Goal: Task Accomplishment & Management: Complete application form

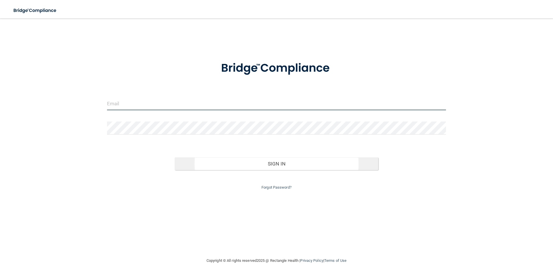
type input "[EMAIL_ADDRESS][DOMAIN_NAME]"
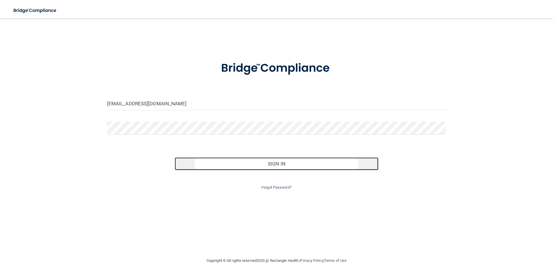
click at [205, 161] on button "Sign In" at bounding box center [277, 163] width 204 height 13
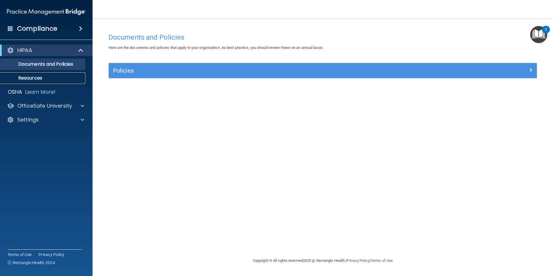
click at [34, 77] on p "Resources" at bounding box center [43, 78] width 79 height 6
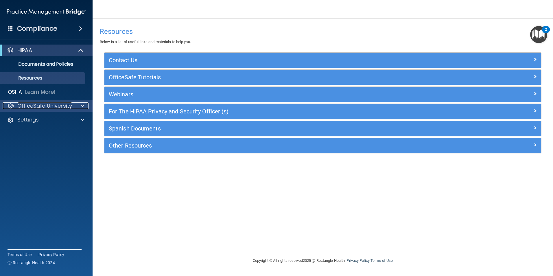
click at [38, 106] on p "OfficeSafe University" at bounding box center [44, 105] width 55 height 7
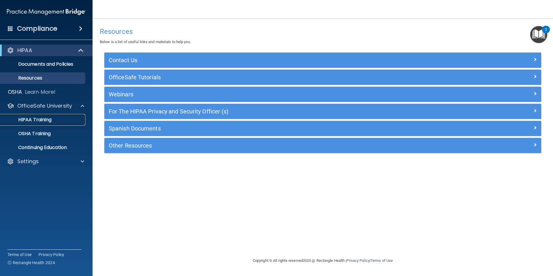
click at [35, 117] on p "HIPAA Training" at bounding box center [28, 120] width 48 height 6
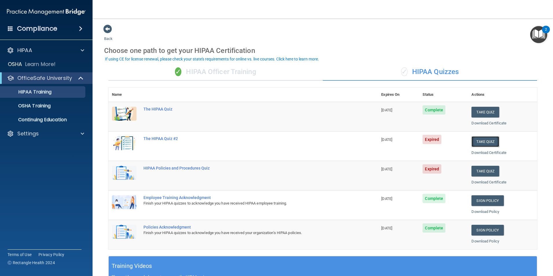
click at [481, 142] on button "Take Quiz" at bounding box center [486, 141] width 28 height 11
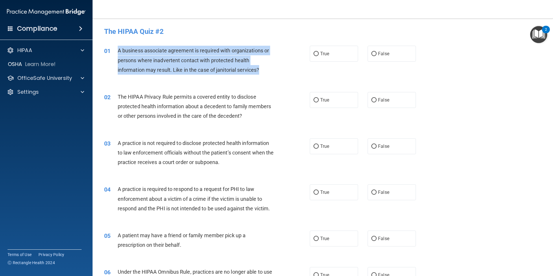
drag, startPoint x: 126, startPoint y: 51, endPoint x: 271, endPoint y: 72, distance: 145.7
click at [271, 72] on div "A business associate agreement is required with organizations or persons where …" at bounding box center [198, 60] width 161 height 29
click at [431, 57] on div "01 A business associate agreement is required with organizations or persons whe…" at bounding box center [323, 61] width 446 height 46
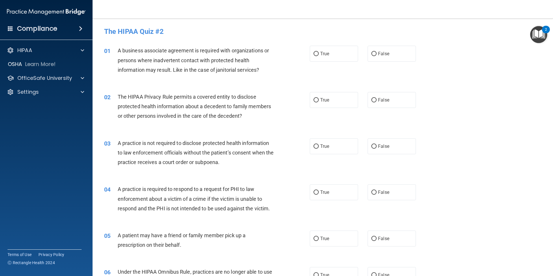
drag, startPoint x: 391, startPoint y: 54, endPoint x: 372, endPoint y: 63, distance: 21.4
click at [391, 54] on label "False" at bounding box center [392, 54] width 48 height 16
click at [377, 54] on input "False" at bounding box center [374, 54] width 5 height 4
radio input "true"
click at [47, 80] on p "OfficeSafe University" at bounding box center [44, 78] width 55 height 7
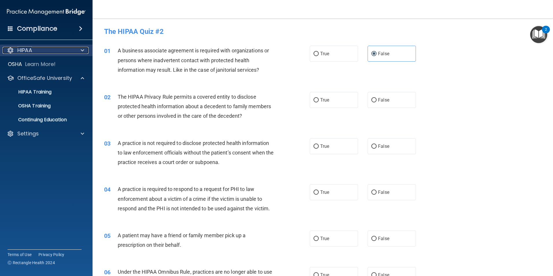
click at [28, 52] on p "HIPAA" at bounding box center [24, 50] width 15 height 7
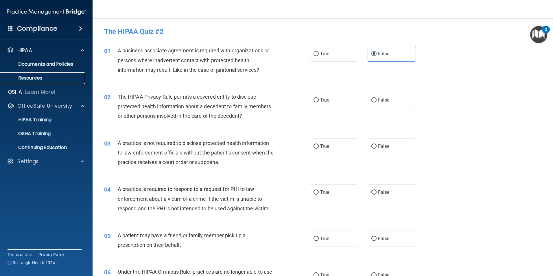
drag, startPoint x: 36, startPoint y: 64, endPoint x: 21, endPoint y: 78, distance: 20.3
click at [21, 78] on p "Resources" at bounding box center [43, 78] width 79 height 6
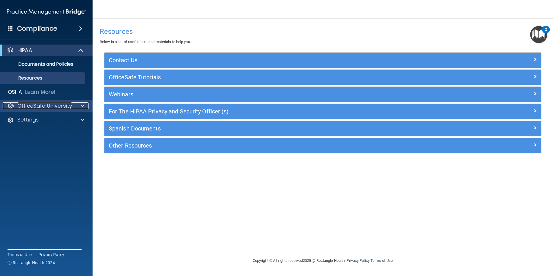
click at [42, 102] on p "OfficeSafe University" at bounding box center [44, 105] width 55 height 7
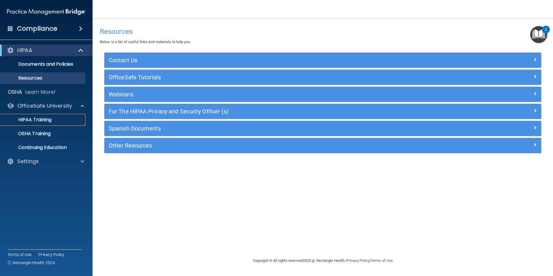
click at [47, 123] on p "HIPAA Training" at bounding box center [28, 120] width 48 height 6
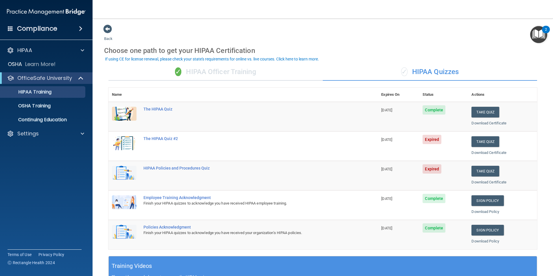
click at [457, 118] on td "Complete" at bounding box center [443, 117] width 49 height 30
click at [484, 142] on button "Take Quiz" at bounding box center [486, 141] width 28 height 11
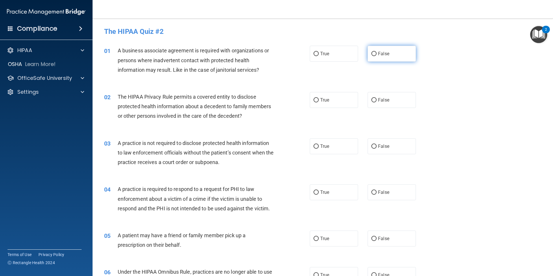
click at [396, 56] on label "False" at bounding box center [392, 54] width 48 height 16
click at [377, 56] on input "False" at bounding box center [374, 54] width 5 height 4
radio input "true"
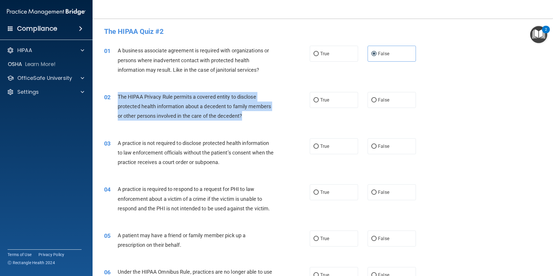
drag, startPoint x: 115, startPoint y: 95, endPoint x: 244, endPoint y: 118, distance: 131.1
click at [244, 118] on div "02 The HIPAA Privacy Rule permits a covered entity to disclose protected health…" at bounding box center [207, 108] width 223 height 32
copy div "The HIPAA Privacy Rule permits a covered entity to disclose protected health in…"
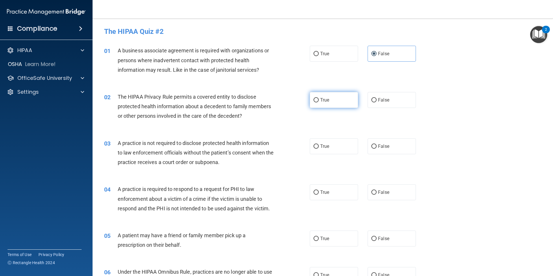
drag, startPoint x: 340, startPoint y: 95, endPoint x: 339, endPoint y: 104, distance: 9.6
click at [340, 95] on label "True" at bounding box center [334, 100] width 48 height 16
click at [319, 98] on input "True" at bounding box center [316, 100] width 5 height 4
radio input "true"
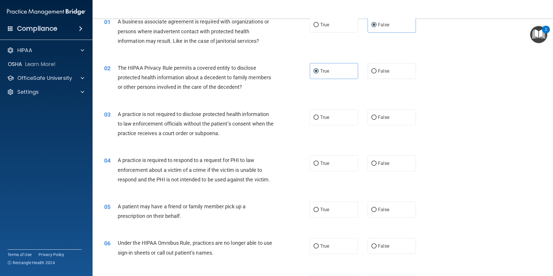
scroll to position [58, 0]
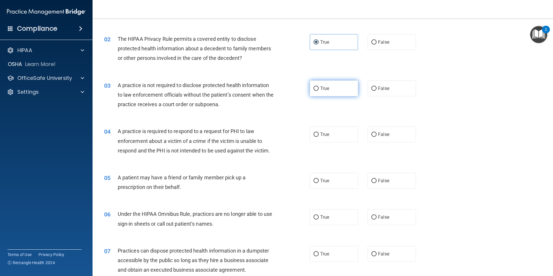
click at [344, 88] on label "True" at bounding box center [334, 88] width 48 height 16
click at [319, 88] on input "True" at bounding box center [316, 89] width 5 height 4
radio input "true"
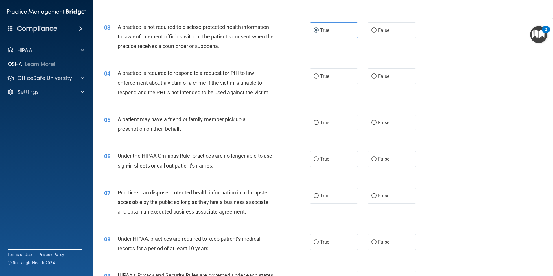
scroll to position [0, 0]
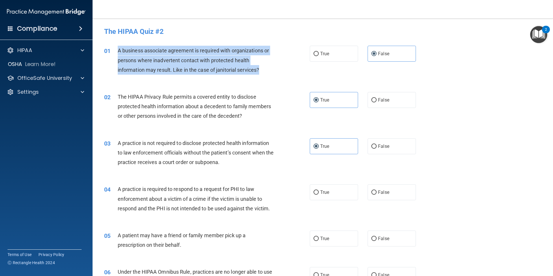
drag, startPoint x: 116, startPoint y: 49, endPoint x: 265, endPoint y: 68, distance: 150.0
click at [265, 68] on div "01 A business associate agreement is required with organizations or persons whe…" at bounding box center [207, 62] width 223 height 32
copy div "A business associate agreement is required with organizations or persons where …"
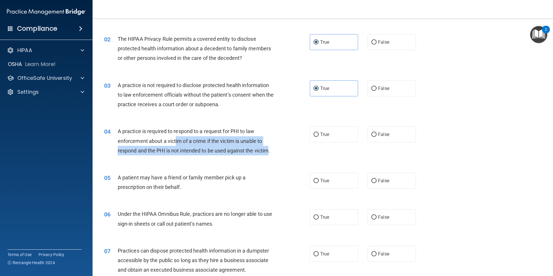
scroll to position [87, 0]
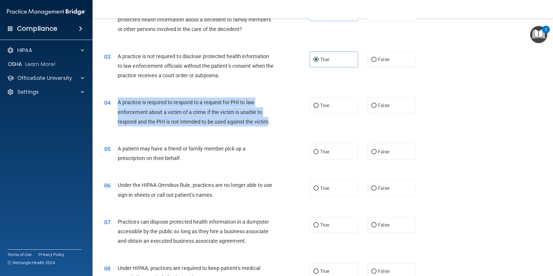
drag, startPoint x: 271, startPoint y: 151, endPoint x: 116, endPoint y: 103, distance: 162.2
click at [116, 103] on div "04 A practice is required to respond to a request for PHI to law enforcement ab…" at bounding box center [207, 114] width 223 height 32
copy div "A practice is required to respond to a request for PHI to law enforcement about…"
drag, startPoint x: 184, startPoint y: 110, endPoint x: 152, endPoint y: 135, distance: 40.2
click at [152, 135] on div "04 A practice is required to respond to a request for PHI to law enforcement ab…" at bounding box center [323, 113] width 446 height 46
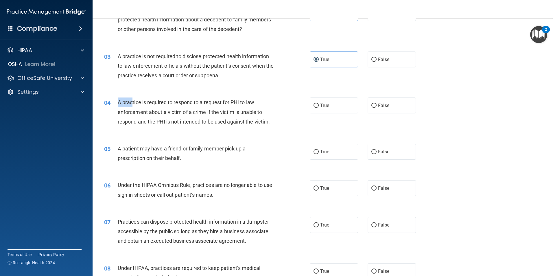
drag, startPoint x: 114, startPoint y: 99, endPoint x: 133, endPoint y: 106, distance: 20.3
click at [133, 106] on div "04 A practice is required to respond to a request for PHI to law enforcement ab…" at bounding box center [207, 114] width 223 height 32
drag, startPoint x: 133, startPoint y: 106, endPoint x: 145, endPoint y: 117, distance: 15.6
click at [145, 117] on div "A practice is required to respond to a request for PHI to law enforcement about…" at bounding box center [198, 112] width 161 height 29
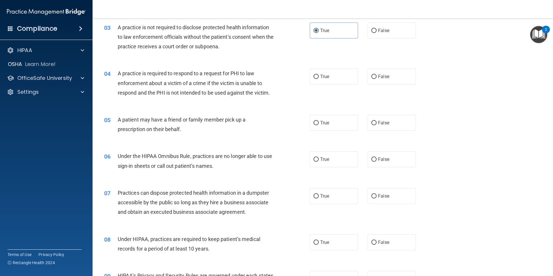
scroll to position [145, 0]
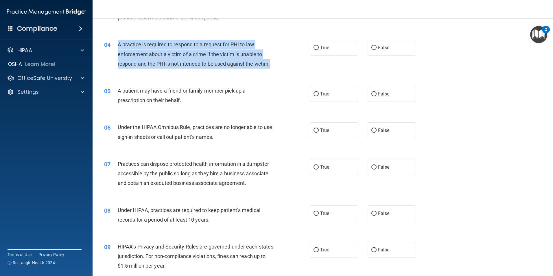
drag, startPoint x: 271, startPoint y: 65, endPoint x: 114, endPoint y: 47, distance: 158.2
click at [114, 47] on div "04 A practice is required to respond to a request for PHI to law enforcement ab…" at bounding box center [207, 56] width 223 height 32
drag, startPoint x: 114, startPoint y: 47, endPoint x: 141, endPoint y: 52, distance: 26.9
copy div "A practice is required to respond to a request for PHI to law enforcement about…"
click at [328, 50] on label "True" at bounding box center [334, 48] width 48 height 16
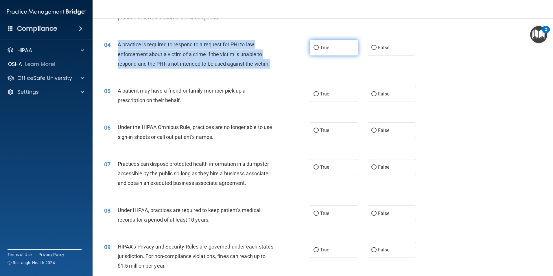
click at [319, 50] on input "True" at bounding box center [316, 48] width 5 height 4
radio input "true"
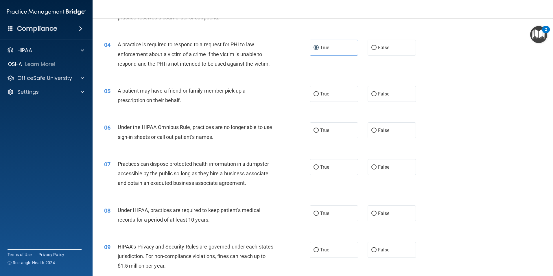
scroll to position [174, 0]
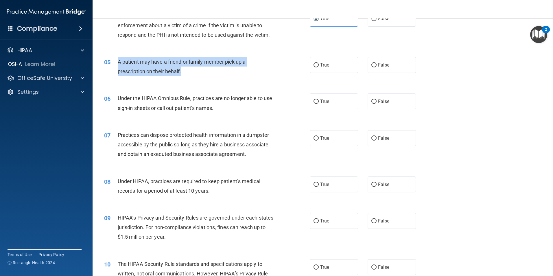
drag, startPoint x: 187, startPoint y: 73, endPoint x: 118, endPoint y: 61, distance: 70.0
click at [118, 61] on div "A patient may have a friend or family member pick up a prescription on their be…" at bounding box center [198, 66] width 161 height 19
copy span "A patient may have a friend or family member pick up a prescription on their be…"
click at [332, 69] on label "True" at bounding box center [334, 65] width 48 height 16
click at [319, 67] on input "True" at bounding box center [316, 65] width 5 height 4
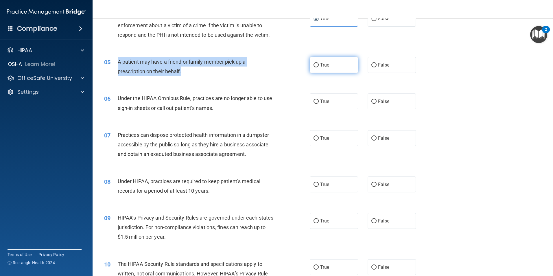
radio input "true"
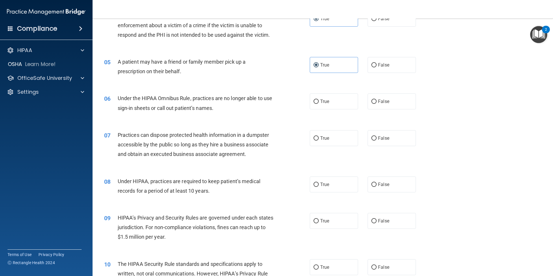
scroll to position [203, 0]
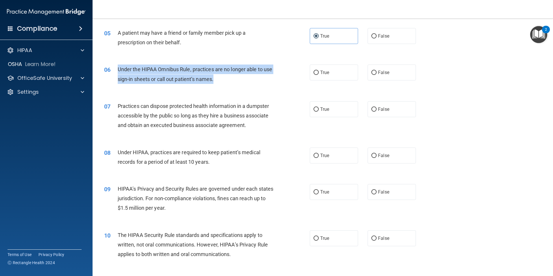
drag, startPoint x: 225, startPoint y: 81, endPoint x: 118, endPoint y: 69, distance: 107.4
click at [118, 69] on div "Under the HIPAA Omnibus Rule, practices are no longer able to use sign-in sheet…" at bounding box center [198, 74] width 161 height 19
copy span "Under the HIPAA Omnibus Rule, practices are no longer able to use sign-in sheet…"
click at [372, 72] on input "False" at bounding box center [374, 73] width 5 height 4
radio input "true"
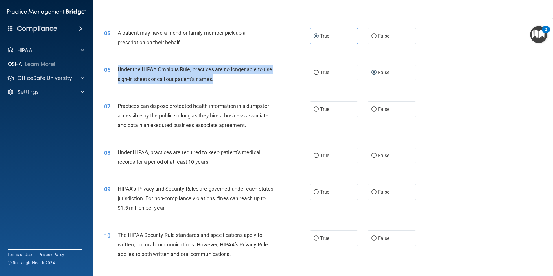
scroll to position [232, 0]
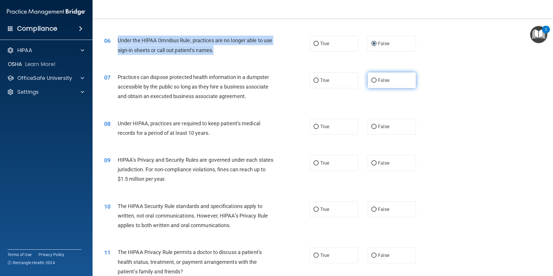
click at [368, 83] on label "False" at bounding box center [392, 80] width 48 height 16
click at [372, 83] on input "False" at bounding box center [374, 80] width 5 height 4
radio input "true"
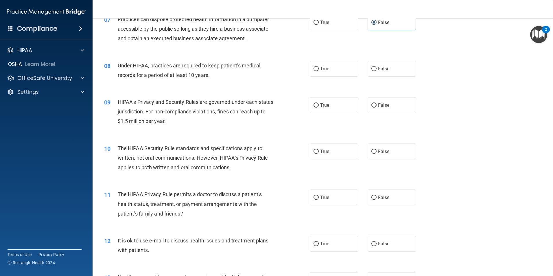
scroll to position [261, 0]
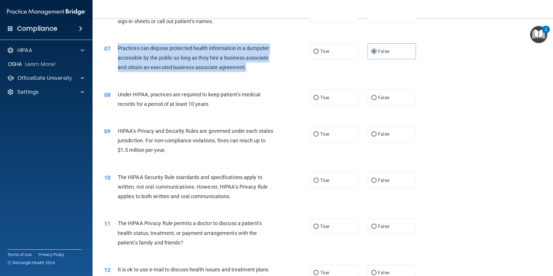
drag, startPoint x: 246, startPoint y: 65, endPoint x: 118, endPoint y: 47, distance: 128.7
click at [118, 47] on span "Practices can dispose protected health information in a dumpster accessible by …" at bounding box center [193, 57] width 151 height 25
copy span "Practices can dispose protected health information in a dumpster accessible by …"
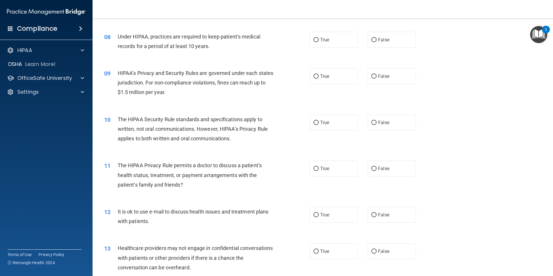
scroll to position [289, 0]
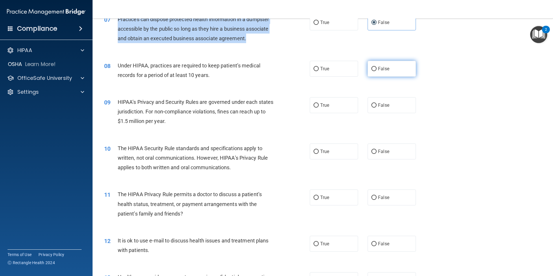
click at [384, 69] on span "False" at bounding box center [383, 68] width 11 height 5
click at [377, 69] on input "False" at bounding box center [374, 69] width 5 height 4
radio input "true"
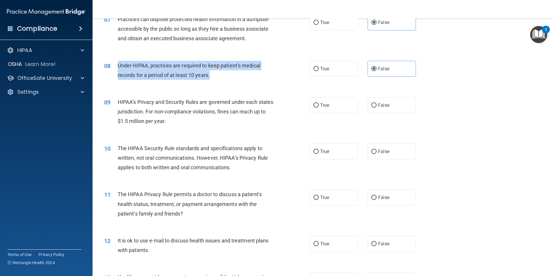
drag, startPoint x: 193, startPoint y: 75, endPoint x: 118, endPoint y: 65, distance: 75.4
click at [118, 65] on div "Under HIPAA, practices are required to keep patient’s medical records for a per…" at bounding box center [198, 70] width 161 height 19
copy span "Under HIPAA, practices are required to keep patient’s medical records for a per…"
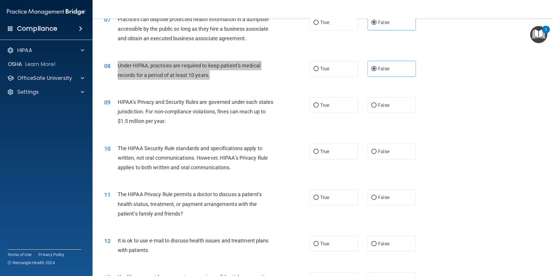
scroll to position [318, 0]
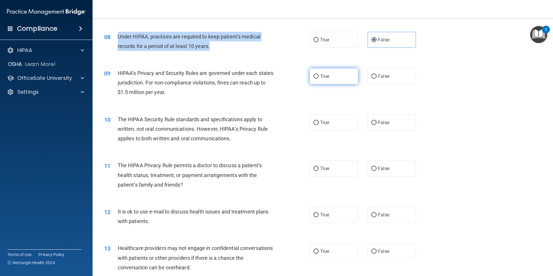
click at [320, 81] on label "True" at bounding box center [334, 76] width 48 height 16
click at [319, 79] on input "True" at bounding box center [316, 76] width 5 height 4
radio input "true"
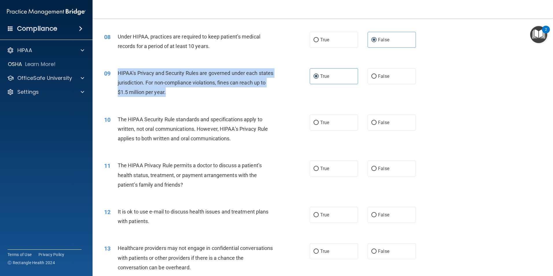
drag, startPoint x: 178, startPoint y: 94, endPoint x: 114, endPoint y: 74, distance: 67.1
click at [114, 74] on div "09 HIPAA’s Privacy and Security Rules are governed under each states jurisdicti…" at bounding box center [207, 84] width 223 height 32
drag, startPoint x: 114, startPoint y: 74, endPoint x: 127, endPoint y: 76, distance: 13.1
copy div "HIPAA’s Privacy and Security Rules are governed under each states jurisdiction.…"
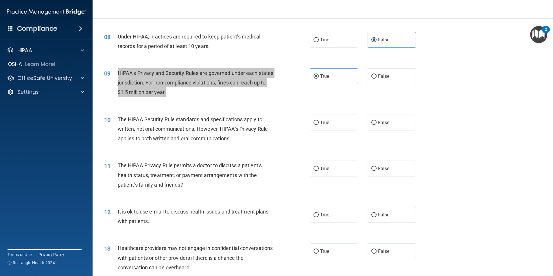
scroll to position [347, 0]
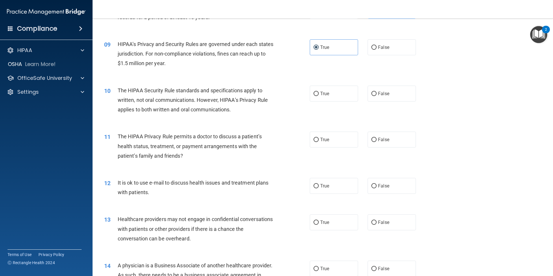
click at [235, 111] on div "The HIPAA Security Rule standards and specifications apply to written, not oral…" at bounding box center [198, 100] width 161 height 29
click at [332, 98] on label "True" at bounding box center [334, 94] width 48 height 16
click at [319, 96] on input "True" at bounding box center [316, 94] width 5 height 4
radio input "true"
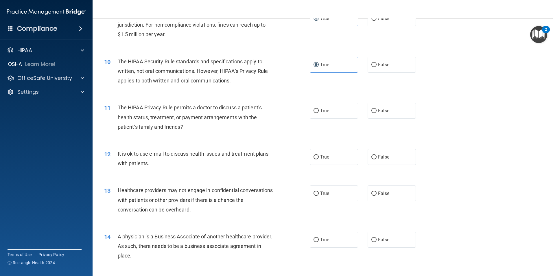
scroll to position [405, 0]
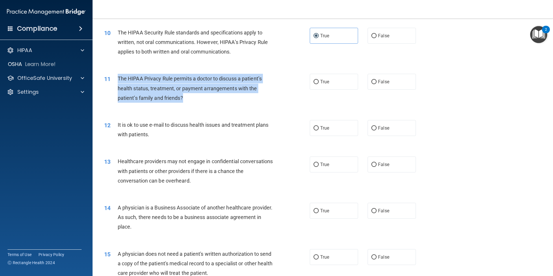
drag, startPoint x: 187, startPoint y: 100, endPoint x: 117, endPoint y: 79, distance: 73.5
click at [117, 79] on div "11 The HIPAA Privacy Rule permits a doctor to discuss a patient’s health status…" at bounding box center [207, 90] width 223 height 32
drag, startPoint x: 117, startPoint y: 79, endPoint x: 126, endPoint y: 80, distance: 9.9
copy div "The HIPAA Privacy Rule permits a doctor to discuss a patient’s health status, t…"
click at [323, 81] on span "True" at bounding box center [324, 81] width 9 height 5
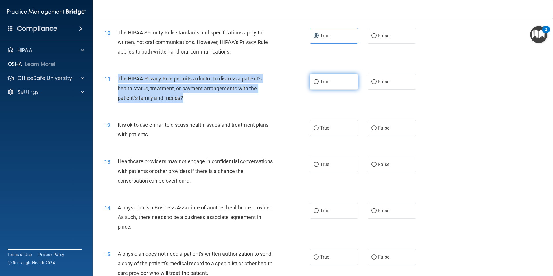
click at [319, 81] on input "True" at bounding box center [316, 82] width 5 height 4
radio input "true"
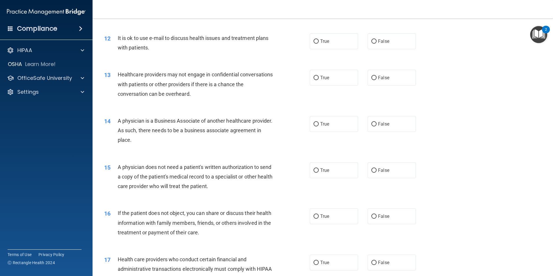
scroll to position [463, 0]
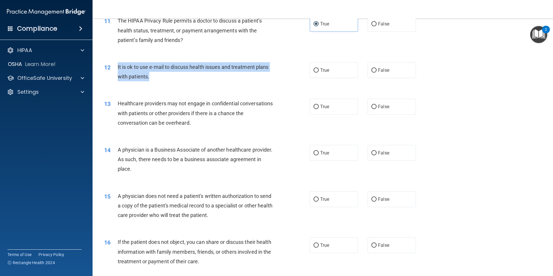
drag, startPoint x: 148, startPoint y: 77, endPoint x: 117, endPoint y: 65, distance: 33.3
click at [117, 65] on div "12 It is ok to use e-mail to discuss health issues and treatment plans with pat…" at bounding box center [207, 73] width 223 height 22
drag, startPoint x: 117, startPoint y: 65, endPoint x: 120, endPoint y: 67, distance: 4.0
click at [350, 68] on label "True" at bounding box center [334, 70] width 48 height 16
click at [319, 68] on input "True" at bounding box center [316, 70] width 5 height 4
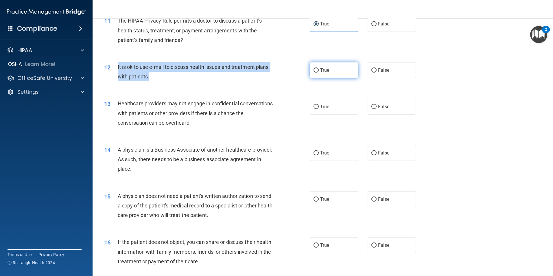
radio input "true"
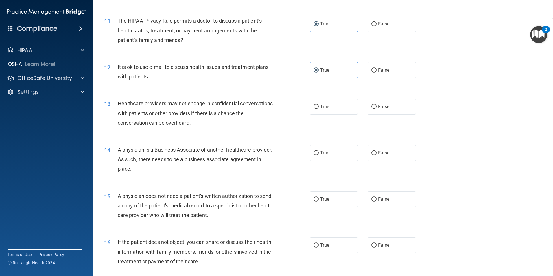
scroll to position [521, 0]
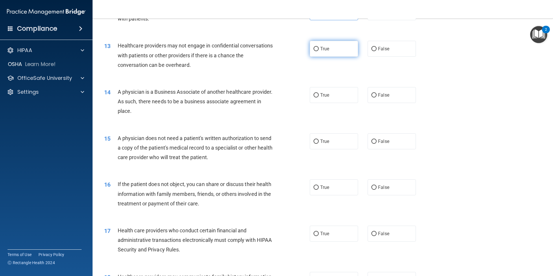
click at [321, 51] on span "True" at bounding box center [324, 48] width 9 height 5
click at [319, 51] on input "True" at bounding box center [316, 49] width 5 height 4
radio input "true"
click at [326, 95] on span "True" at bounding box center [324, 94] width 9 height 5
click at [319, 95] on input "True" at bounding box center [316, 95] width 5 height 4
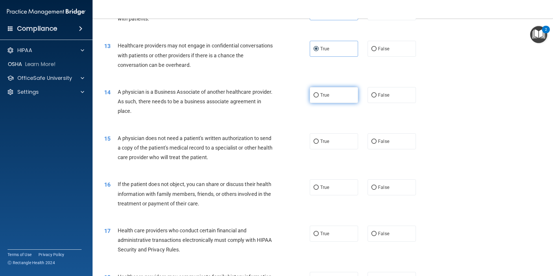
radio input "true"
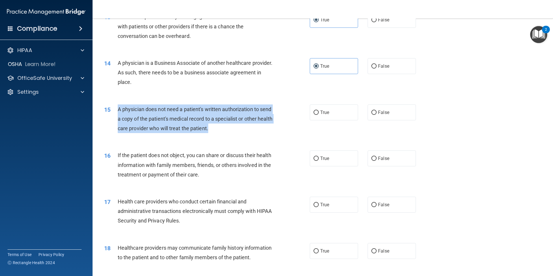
drag, startPoint x: 225, startPoint y: 129, endPoint x: 116, endPoint y: 112, distance: 110.8
click at [116, 112] on div "15 A physician does not need a patient's written authorization to send a copy o…" at bounding box center [207, 120] width 223 height 32
drag, startPoint x: 116, startPoint y: 112, endPoint x: 136, endPoint y: 116, distance: 20.2
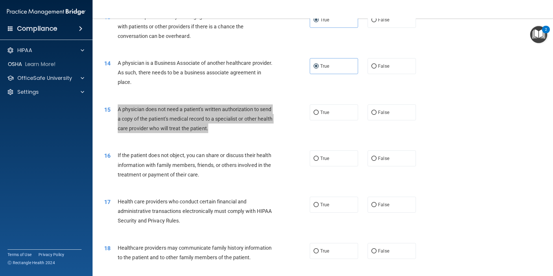
scroll to position [608, 0]
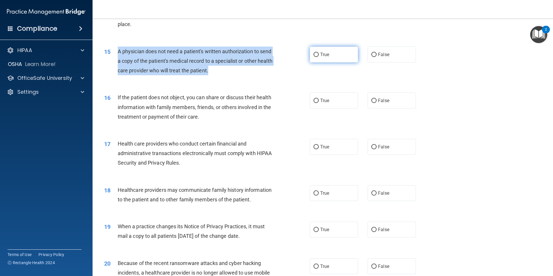
click at [329, 58] on label "True" at bounding box center [334, 55] width 48 height 16
click at [319, 57] on input "True" at bounding box center [316, 55] width 5 height 4
radio input "true"
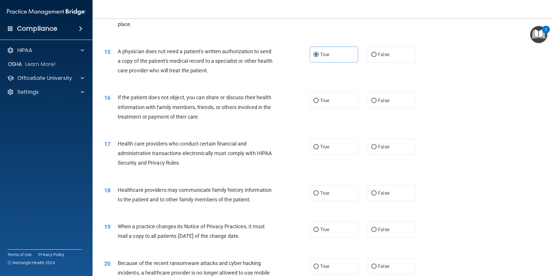
scroll to position [637, 0]
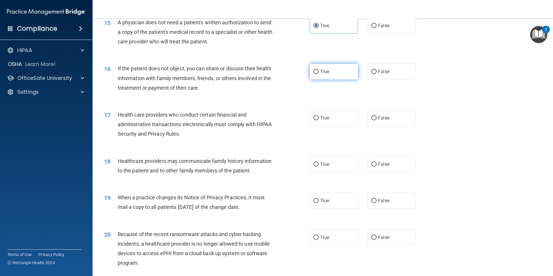
click at [335, 74] on label "True" at bounding box center [334, 72] width 48 height 16
click at [319, 74] on input "True" at bounding box center [316, 72] width 5 height 4
radio input "true"
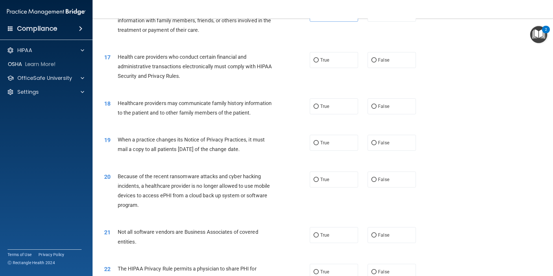
scroll to position [666, 0]
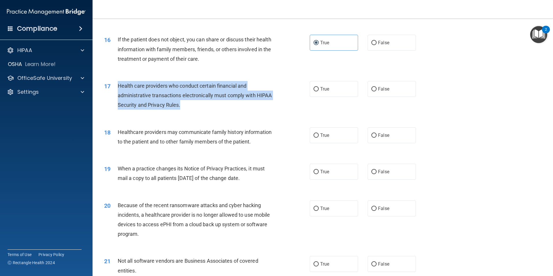
drag, startPoint x: 195, startPoint y: 106, endPoint x: 118, endPoint y: 84, distance: 79.8
click at [118, 84] on div "Health care providers who conduct certain financial and administrative transact…" at bounding box center [198, 95] width 161 height 29
click at [327, 87] on span "True" at bounding box center [324, 88] width 9 height 5
click at [319, 87] on input "True" at bounding box center [316, 89] width 5 height 4
radio input "true"
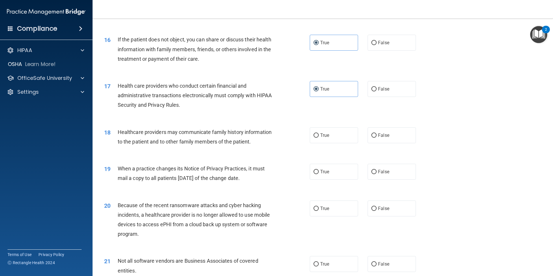
scroll to position [695, 0]
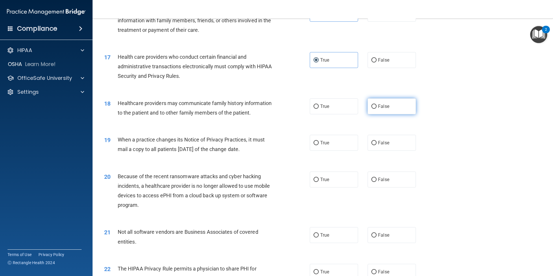
click at [372, 106] on input "False" at bounding box center [374, 106] width 5 height 4
radio input "true"
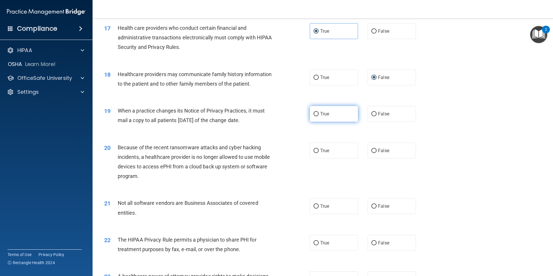
click at [316, 112] on input "True" at bounding box center [316, 114] width 5 height 4
radio input "true"
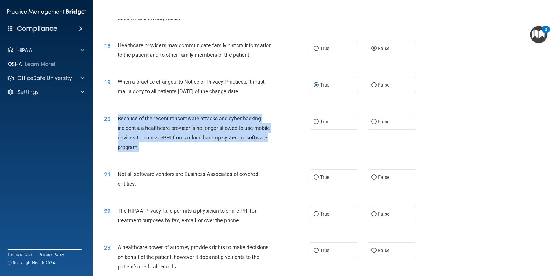
drag, startPoint x: 142, startPoint y: 148, endPoint x: 118, endPoint y: 119, distance: 37.4
click at [118, 119] on div "Because of the recent ransomware attacks and cyber hacking incidents, a healthc…" at bounding box center [198, 133] width 161 height 38
click at [327, 122] on span "True" at bounding box center [324, 121] width 9 height 5
click at [319, 122] on input "True" at bounding box center [316, 122] width 5 height 4
radio input "true"
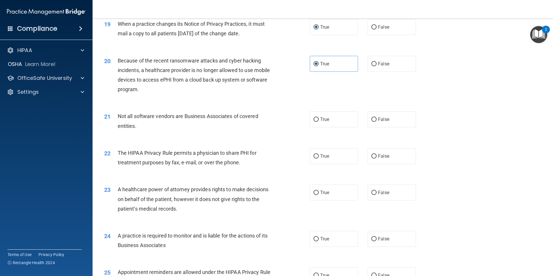
scroll to position [839, 0]
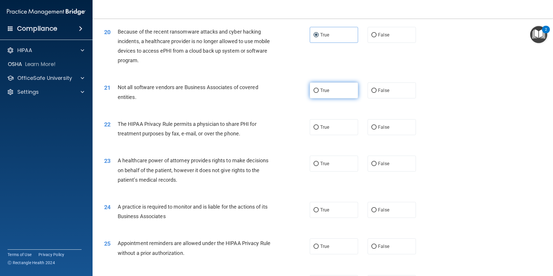
click at [320, 89] on span "True" at bounding box center [324, 90] width 9 height 5
click at [319, 89] on input "True" at bounding box center [316, 91] width 5 height 4
radio input "true"
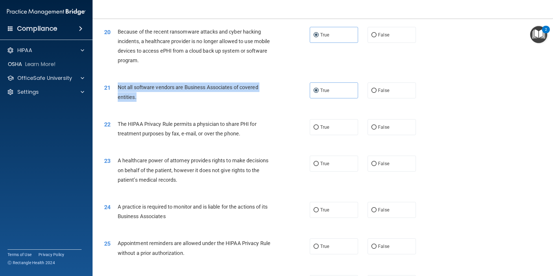
drag, startPoint x: 145, startPoint y: 96, endPoint x: 118, endPoint y: 88, distance: 28.8
click at [118, 88] on div "Not all software vendors are Business Associates of covered entities." at bounding box center [198, 91] width 161 height 19
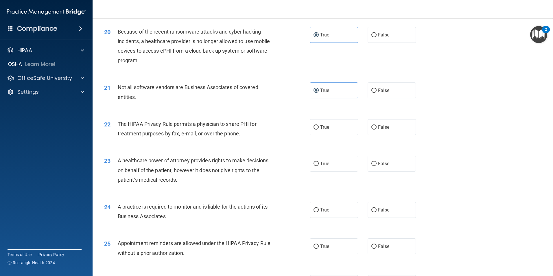
drag, startPoint x: 117, startPoint y: 88, endPoint x: 141, endPoint y: 86, distance: 24.1
click at [141, 86] on span "Not all software vendors are Business Associates of covered entities." at bounding box center [188, 92] width 141 height 16
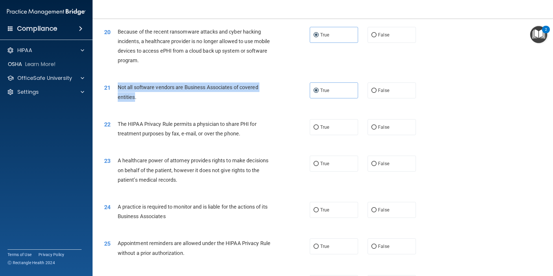
drag, startPoint x: 141, startPoint y: 86, endPoint x: 135, endPoint y: 96, distance: 12.1
click at [135, 96] on span "Not all software vendors are Business Associates of covered entities." at bounding box center [188, 92] width 141 height 16
drag, startPoint x: 134, startPoint y: 96, endPoint x: 130, endPoint y: 91, distance: 7.0
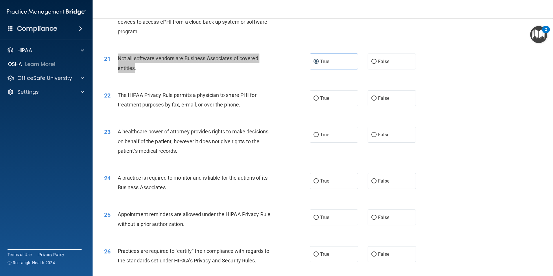
scroll to position [897, 0]
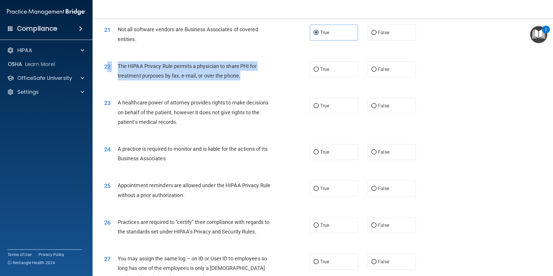
drag, startPoint x: 219, startPoint y: 72, endPoint x: 106, endPoint y: 69, distance: 112.9
click at [106, 69] on div "22 The HIPAA Privacy Rule permits a physician to share PHI for treatment purpos…" at bounding box center [207, 72] width 223 height 22
drag, startPoint x: 107, startPoint y: 69, endPoint x: 131, endPoint y: 69, distance: 24.6
click at [337, 74] on label "True" at bounding box center [334, 69] width 48 height 16
click at [319, 72] on input "True" at bounding box center [316, 69] width 5 height 4
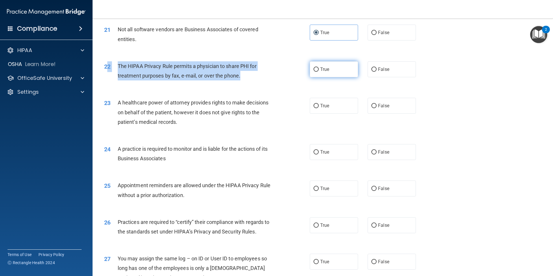
radio input "true"
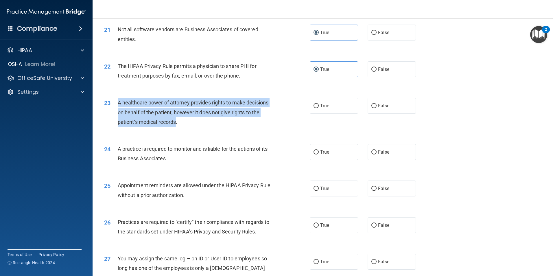
drag, startPoint x: 177, startPoint y: 122, endPoint x: 118, endPoint y: 103, distance: 61.6
click at [118, 103] on span "A healthcare power of attorney provides rights to make decisions on behalf of t…" at bounding box center [193, 112] width 151 height 25
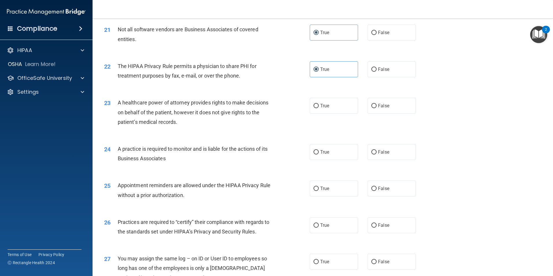
drag, startPoint x: 328, startPoint y: 102, endPoint x: 286, endPoint y: 130, distance: 50.6
click at [328, 102] on label "True" at bounding box center [334, 106] width 48 height 16
click at [319, 104] on input "True" at bounding box center [316, 106] width 5 height 4
radio input "true"
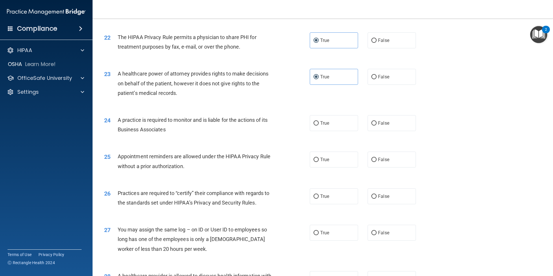
click at [117, 117] on div "24 A practice is required to monitor and is liable for the actions of its Busin…" at bounding box center [207, 126] width 223 height 22
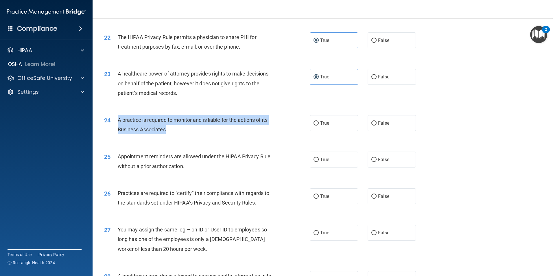
click at [318, 122] on label "True" at bounding box center [334, 123] width 48 height 16
click at [318, 122] on input "True" at bounding box center [316, 123] width 5 height 4
radio input "true"
click at [168, 129] on div "A practice is required to monitor and is liable for the actions of its Business…" at bounding box center [198, 124] width 161 height 19
click at [124, 120] on div "A practice is required to monitor and is liable for the actions of its Business…" at bounding box center [198, 124] width 161 height 19
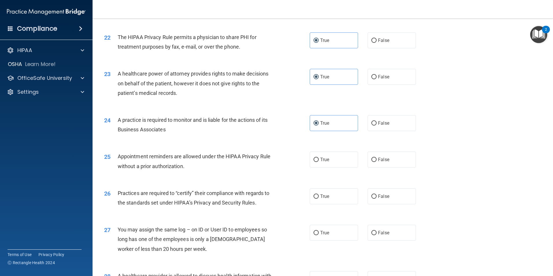
drag, startPoint x: 123, startPoint y: 120, endPoint x: 120, endPoint y: 118, distance: 4.0
click at [120, 118] on span "A practice is required to monitor and is liable for the actions of its Business…" at bounding box center [193, 125] width 150 height 16
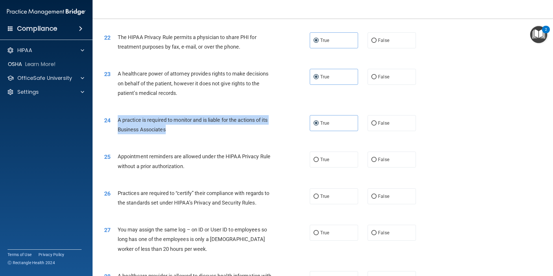
drag, startPoint x: 118, startPoint y: 119, endPoint x: 166, endPoint y: 131, distance: 49.8
click at [166, 131] on div "A practice is required to monitor and is liable for the actions of its Business…" at bounding box center [198, 124] width 161 height 19
drag, startPoint x: 166, startPoint y: 131, endPoint x: 162, endPoint y: 129, distance: 5.3
click at [386, 118] on label "False" at bounding box center [392, 123] width 48 height 16
click at [377, 121] on input "False" at bounding box center [374, 123] width 5 height 4
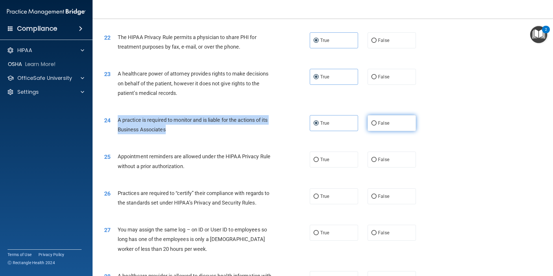
radio input "true"
radio input "false"
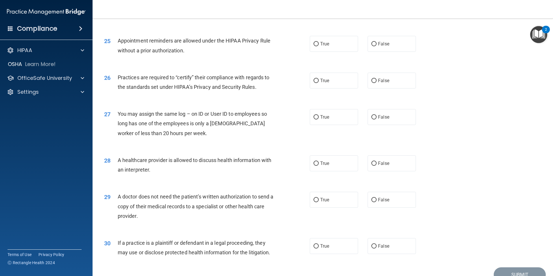
scroll to position [1013, 0]
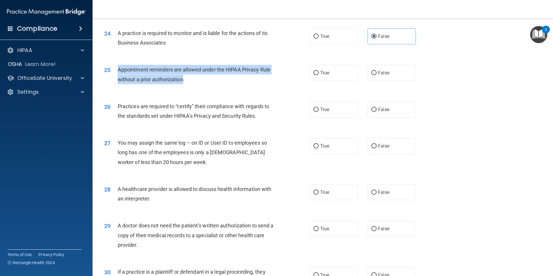
drag, startPoint x: 118, startPoint y: 69, endPoint x: 184, endPoint y: 80, distance: 66.7
click at [184, 80] on span "Appointment reminders are allowed under the HIPAA Privacy Rule without a prior …" at bounding box center [194, 75] width 153 height 16
drag, startPoint x: 184, startPoint y: 80, endPoint x: 175, endPoint y: 76, distance: 9.6
click at [316, 73] on input "True" at bounding box center [316, 73] width 5 height 4
radio input "true"
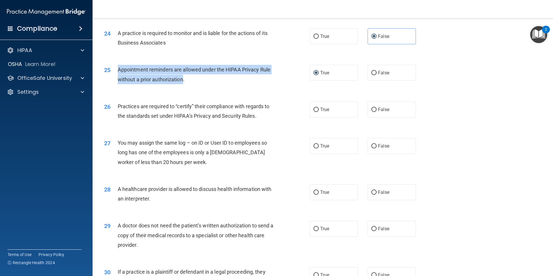
scroll to position [1042, 0]
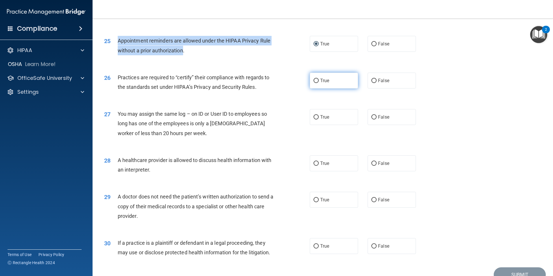
click at [331, 80] on label "True" at bounding box center [334, 81] width 48 height 16
click at [319, 80] on input "True" at bounding box center [316, 81] width 5 height 4
radio input "true"
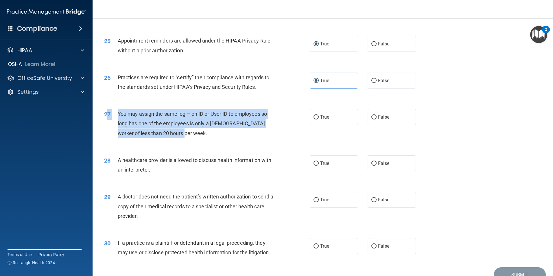
drag, startPoint x: 169, startPoint y: 131, endPoint x: 106, endPoint y: 113, distance: 65.7
click at [106, 113] on div "27 You may assign the same log – on ID or User ID to employees so long has one …" at bounding box center [207, 125] width 223 height 32
drag, startPoint x: 106, startPoint y: 113, endPoint x: 124, endPoint y: 114, distance: 18.3
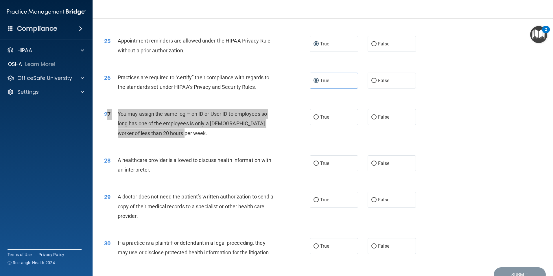
scroll to position [1071, 0]
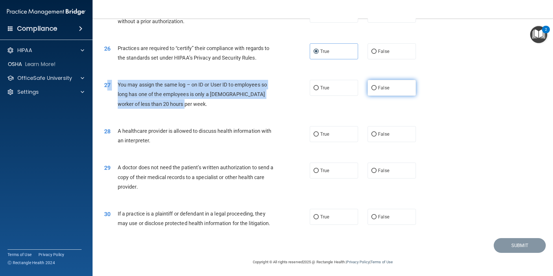
click at [389, 90] on label "False" at bounding box center [392, 88] width 48 height 16
click at [377, 90] on input "False" at bounding box center [374, 88] width 5 height 4
radio input "true"
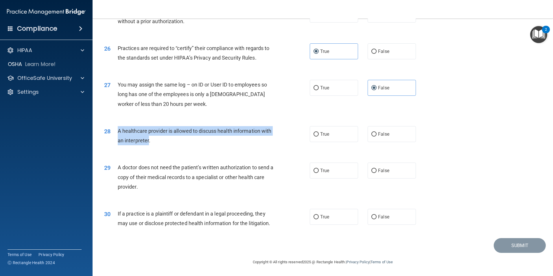
drag, startPoint x: 160, startPoint y: 140, endPoint x: 116, endPoint y: 129, distance: 45.5
click at [116, 129] on div "28 A healthcare provider is allowed to discuss health information with an inter…" at bounding box center [207, 137] width 223 height 22
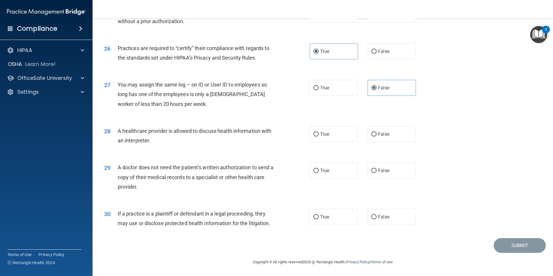
drag, startPoint x: 330, startPoint y: 137, endPoint x: 261, endPoint y: 157, distance: 71.6
click at [328, 137] on label "True" at bounding box center [334, 134] width 48 height 16
click at [319, 137] on input "True" at bounding box center [316, 134] width 5 height 4
radio input "true"
click at [369, 166] on label "False" at bounding box center [392, 171] width 48 height 16
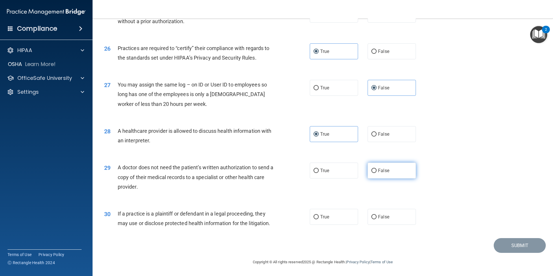
click at [372, 169] on input "False" at bounding box center [374, 171] width 5 height 4
radio input "true"
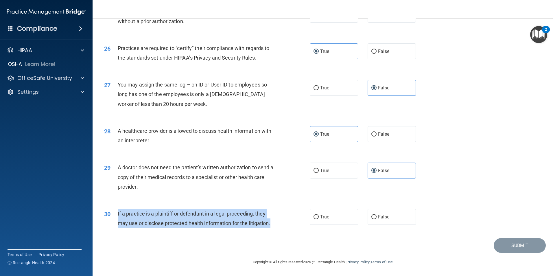
drag, startPoint x: 273, startPoint y: 223, endPoint x: 118, endPoint y: 213, distance: 155.5
click at [118, 213] on div "If a practice is a plaintiff or defendant in a legal proceeding, they may use o…" at bounding box center [198, 218] width 161 height 19
drag, startPoint x: 118, startPoint y: 213, endPoint x: 124, endPoint y: 214, distance: 6.1
click at [340, 218] on label "True" at bounding box center [334, 217] width 48 height 16
click at [319, 218] on input "True" at bounding box center [316, 217] width 5 height 4
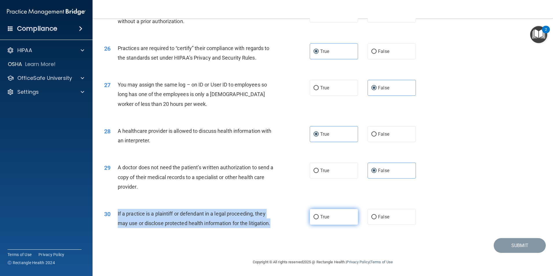
radio input "true"
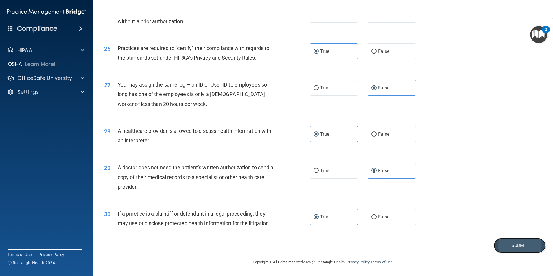
click at [496, 246] on button "Submit" at bounding box center [520, 245] width 52 height 15
drag, startPoint x: 497, startPoint y: 247, endPoint x: 488, endPoint y: 243, distance: 9.8
click at [497, 247] on button "Submit" at bounding box center [520, 245] width 52 height 15
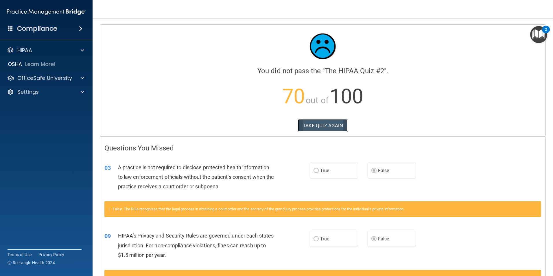
click at [316, 125] on button "TAKE QUIZ AGAIN" at bounding box center [323, 125] width 50 height 13
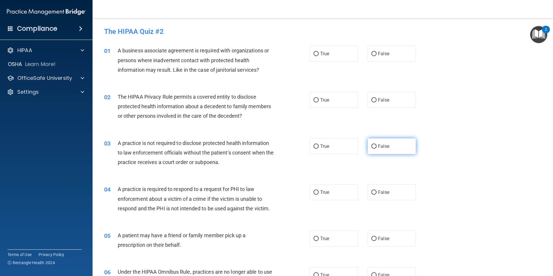
click at [379, 143] on label "False" at bounding box center [392, 146] width 48 height 16
click at [377, 144] on input "False" at bounding box center [374, 146] width 5 height 4
radio input "true"
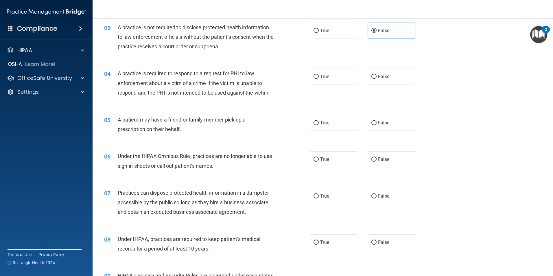
scroll to position [232, 0]
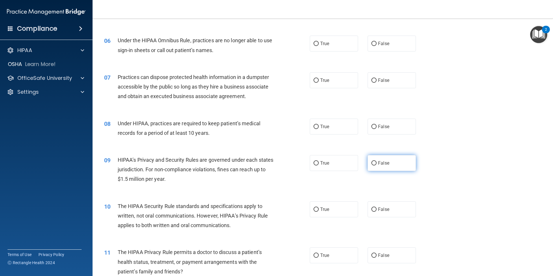
click at [396, 160] on label "False" at bounding box center [392, 163] width 48 height 16
click at [377, 161] on input "False" at bounding box center [374, 163] width 5 height 4
radio input "true"
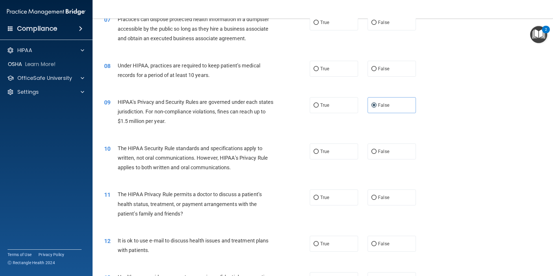
scroll to position [347, 0]
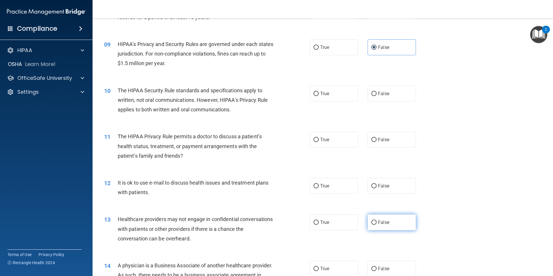
click at [384, 220] on span "False" at bounding box center [383, 222] width 11 height 5
click at [377, 221] on input "False" at bounding box center [374, 223] width 5 height 4
radio input "true"
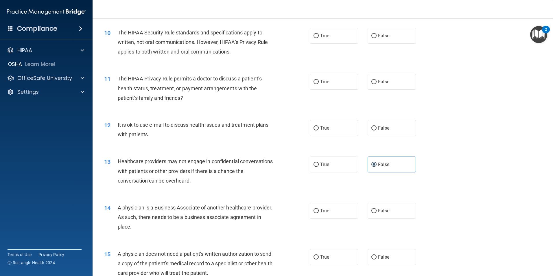
scroll to position [434, 0]
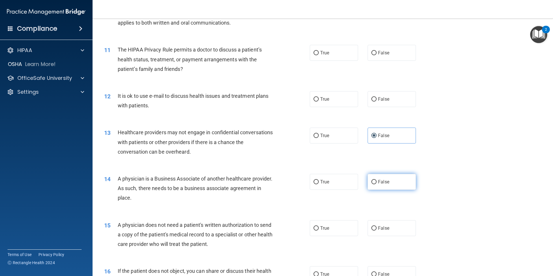
click at [384, 181] on span "False" at bounding box center [383, 181] width 11 height 5
click at [377, 181] on input "False" at bounding box center [374, 182] width 5 height 4
radio input "true"
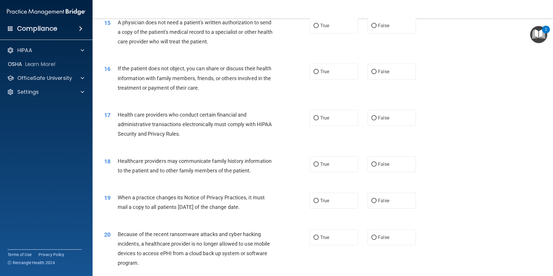
scroll to position [666, 0]
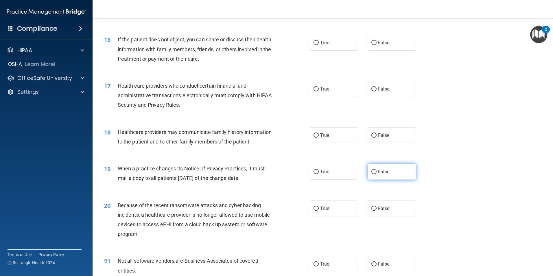
click at [393, 166] on label "False" at bounding box center [392, 172] width 48 height 16
click at [377, 170] on input "False" at bounding box center [374, 172] width 5 height 4
radio input "true"
click at [375, 208] on label "False" at bounding box center [392, 209] width 48 height 16
click at [375, 208] on input "False" at bounding box center [374, 209] width 5 height 4
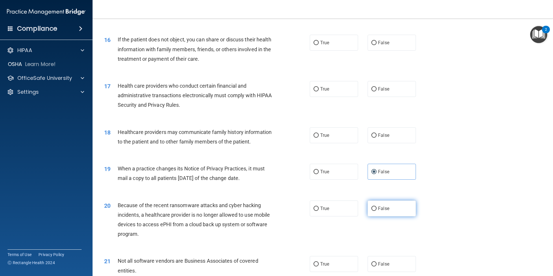
radio input "true"
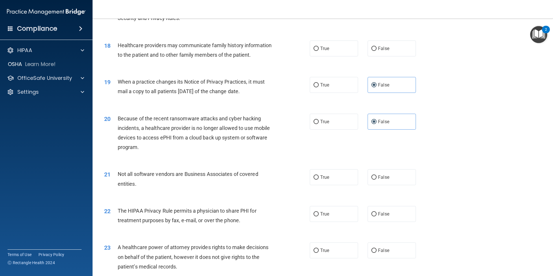
click at [363, 251] on div "True False" at bounding box center [368, 251] width 116 height 16
drag, startPoint x: 377, startPoint y: 251, endPoint x: 372, endPoint y: 251, distance: 5.2
click at [375, 251] on label "False" at bounding box center [392, 251] width 48 height 16
click at [400, 249] on label "False" at bounding box center [392, 251] width 48 height 16
click at [377, 249] on input "False" at bounding box center [374, 251] width 5 height 4
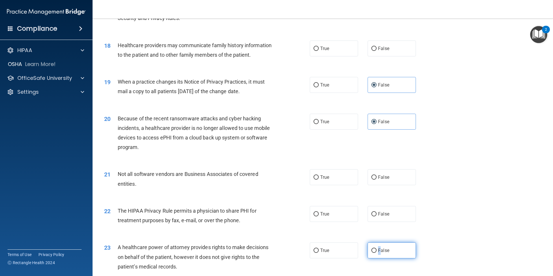
radio input "true"
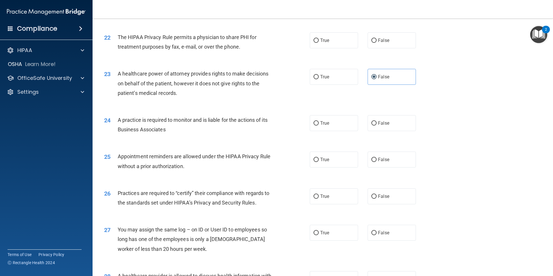
scroll to position [955, 0]
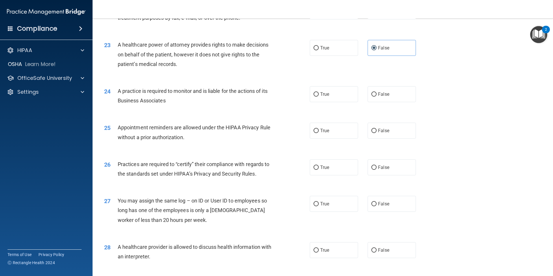
click at [373, 178] on div "26 Practices are required to “certify” their compliance with regards to the sta…" at bounding box center [323, 170] width 446 height 36
click at [373, 170] on label "False" at bounding box center [392, 167] width 48 height 16
click at [373, 170] on input "False" at bounding box center [374, 168] width 5 height 4
radio input "true"
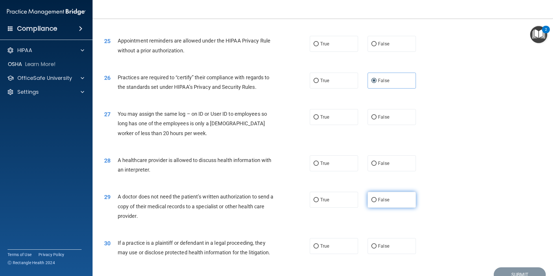
click at [386, 204] on label "False" at bounding box center [392, 200] width 48 height 16
click at [377, 202] on input "False" at bounding box center [374, 200] width 5 height 4
radio input "true"
click at [317, 200] on label "True" at bounding box center [334, 200] width 48 height 16
click at [317, 200] on input "True" at bounding box center [316, 200] width 5 height 4
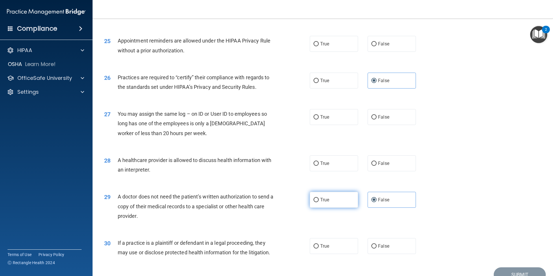
radio input "true"
radio input "false"
click at [318, 245] on label "True" at bounding box center [334, 246] width 48 height 16
click at [318, 245] on input "True" at bounding box center [316, 246] width 5 height 4
radio input "true"
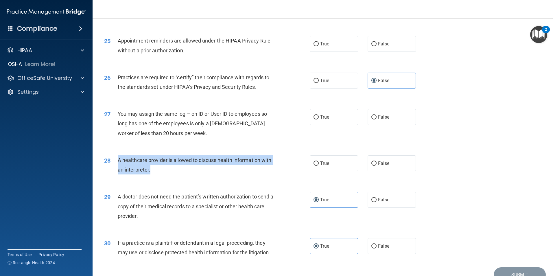
drag, startPoint x: 168, startPoint y: 171, endPoint x: 119, endPoint y: 159, distance: 51.3
click at [119, 159] on div "A healthcare provider is allowed to discuss health information with an interpre…" at bounding box center [198, 164] width 161 height 19
click at [318, 165] on label "True" at bounding box center [334, 163] width 48 height 16
click at [318, 165] on input "True" at bounding box center [316, 164] width 5 height 4
radio input "true"
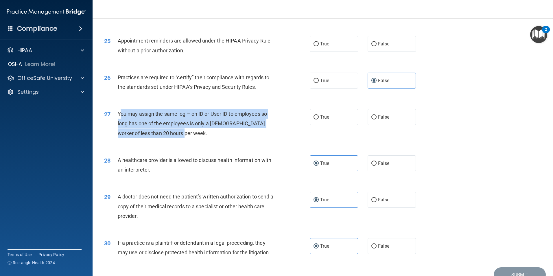
drag, startPoint x: 175, startPoint y: 135, endPoint x: 119, endPoint y: 114, distance: 59.9
click at [119, 114] on div "You may assign the same log – on ID or User ID to employees so long has one of …" at bounding box center [198, 123] width 161 height 29
drag, startPoint x: 119, startPoint y: 114, endPoint x: 126, endPoint y: 118, distance: 8.2
click at [320, 117] on span "True" at bounding box center [324, 116] width 9 height 5
click at [319, 117] on input "True" at bounding box center [316, 117] width 5 height 4
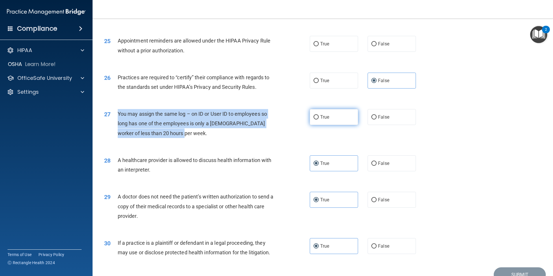
radio input "true"
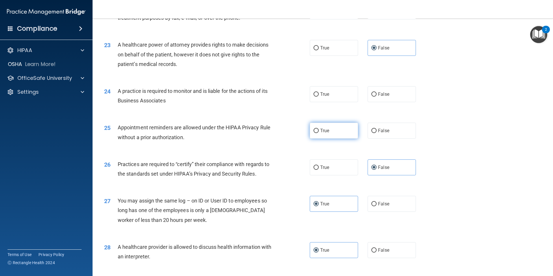
scroll to position [926, 0]
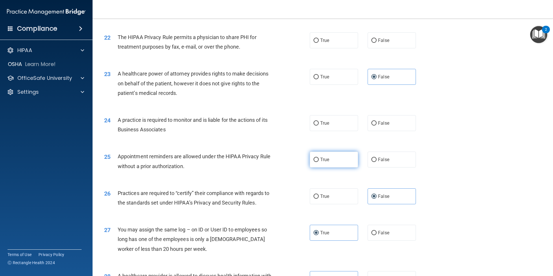
click at [318, 159] on label "True" at bounding box center [334, 160] width 48 height 16
click at [318, 159] on input "True" at bounding box center [316, 160] width 5 height 4
radio input "true"
click at [400, 125] on label "False" at bounding box center [392, 123] width 48 height 16
click at [377, 125] on input "False" at bounding box center [374, 123] width 5 height 4
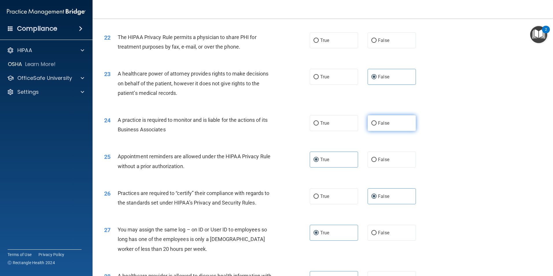
radio input "true"
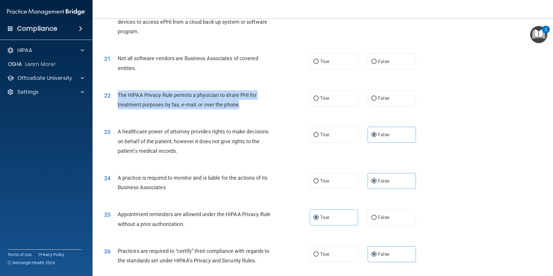
drag, startPoint x: 239, startPoint y: 107, endPoint x: 113, endPoint y: 96, distance: 126.4
click at [113, 96] on div "22 The HIPAA Privacy Rule permits a physician to share PHI for treatment purpos…" at bounding box center [207, 101] width 223 height 22
drag, startPoint x: 113, startPoint y: 96, endPoint x: 133, endPoint y: 97, distance: 20.6
click at [340, 96] on label "True" at bounding box center [334, 98] width 48 height 16
click at [319, 96] on input "True" at bounding box center [316, 98] width 5 height 4
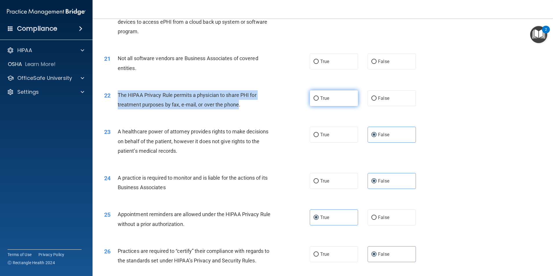
radio input "true"
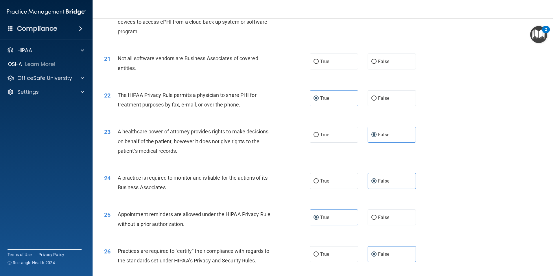
scroll to position [839, 0]
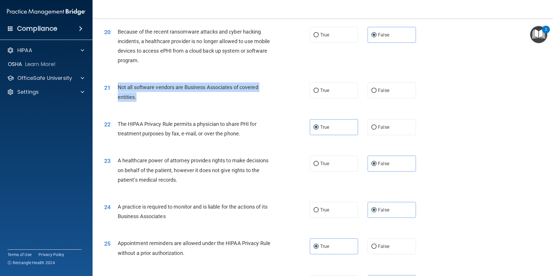
drag, startPoint x: 140, startPoint y: 97, endPoint x: 113, endPoint y: 89, distance: 28.2
click at [113, 89] on div "21 Not all software vendors are Business Associates of covered entities." at bounding box center [207, 93] width 223 height 22
drag, startPoint x: 113, startPoint y: 89, endPoint x: 123, endPoint y: 91, distance: 9.5
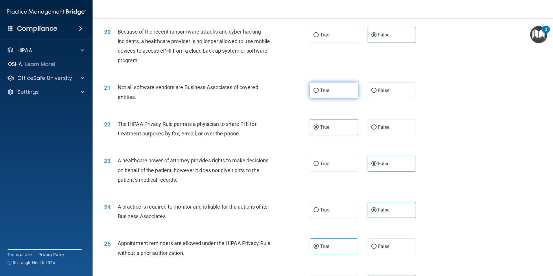
click at [320, 84] on label "True" at bounding box center [334, 90] width 48 height 16
click at [319, 89] on input "True" at bounding box center [316, 91] width 5 height 4
radio input "true"
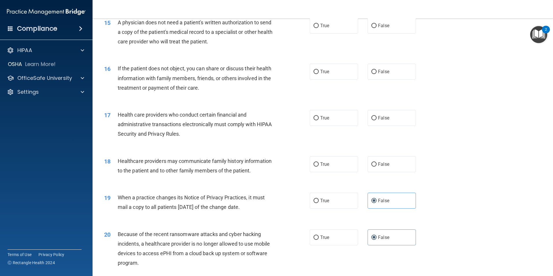
scroll to position [608, 0]
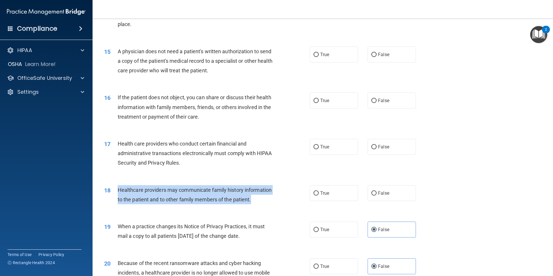
drag, startPoint x: 254, startPoint y: 201, endPoint x: 118, endPoint y: 189, distance: 137.1
click at [118, 189] on div "Healthcare providers may communicate family history information to the patient …" at bounding box center [198, 194] width 161 height 19
click at [340, 189] on label "True" at bounding box center [334, 193] width 48 height 16
click at [319, 191] on input "True" at bounding box center [316, 193] width 5 height 4
radio input "true"
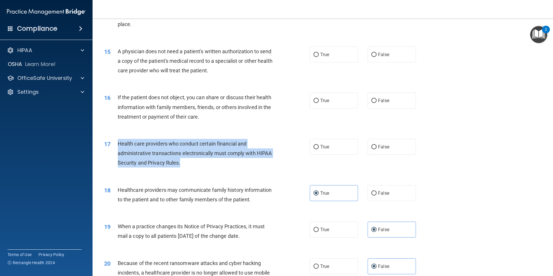
drag, startPoint x: 201, startPoint y: 166, endPoint x: 114, endPoint y: 142, distance: 90.5
click at [114, 142] on div "17 Health care providers who conduct certain financial and administrative trans…" at bounding box center [207, 155] width 223 height 32
drag, startPoint x: 114, startPoint y: 142, endPoint x: 122, endPoint y: 145, distance: 8.7
click at [316, 147] on input "True" at bounding box center [316, 147] width 5 height 4
radio input "true"
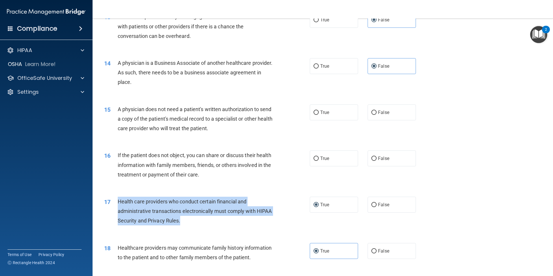
scroll to position [521, 0]
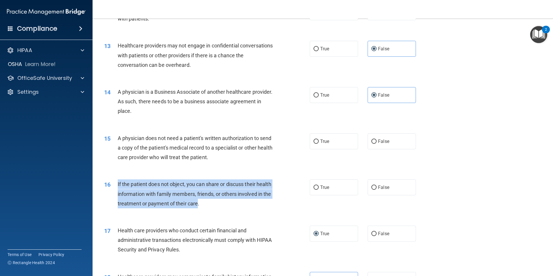
drag, startPoint x: 232, startPoint y: 203, endPoint x: 118, endPoint y: 182, distance: 115.4
click at [118, 182] on span "If the patient does not object, you can share or discuss their health informati…" at bounding box center [195, 193] width 154 height 25
drag, startPoint x: 118, startPoint y: 182, endPoint x: 124, endPoint y: 185, distance: 7.0
click at [325, 185] on span "True" at bounding box center [324, 187] width 9 height 5
click at [319, 186] on input "True" at bounding box center [316, 188] width 5 height 4
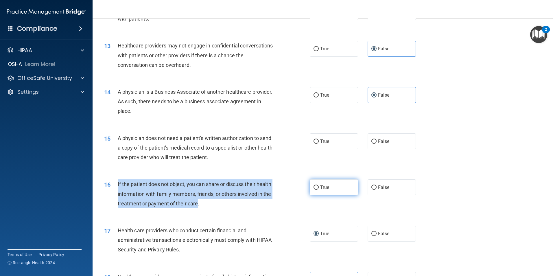
radio input "true"
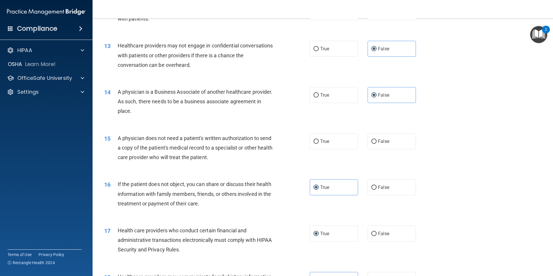
scroll to position [463, 0]
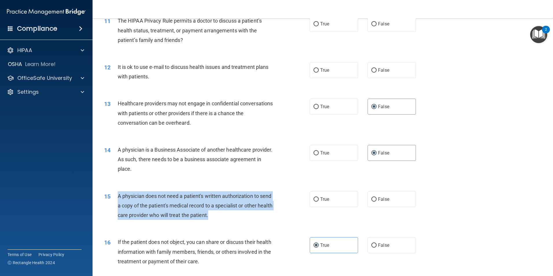
drag, startPoint x: 117, startPoint y: 196, endPoint x: 223, endPoint y: 215, distance: 108.0
click at [223, 215] on div "15 A physician does not need a patient's written authorization to send a copy o…" at bounding box center [207, 207] width 223 height 32
drag, startPoint x: 223, startPoint y: 215, endPoint x: 212, endPoint y: 204, distance: 16.4
drag, startPoint x: 142, startPoint y: 197, endPoint x: 133, endPoint y: 197, distance: 9.8
click at [142, 197] on span "A physician does not need a patient's written authorization to send a copy of t…" at bounding box center [195, 205] width 155 height 25
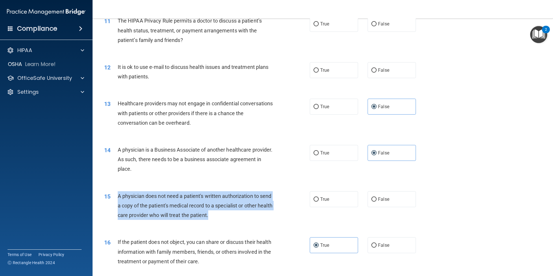
drag, startPoint x: 139, startPoint y: 199, endPoint x: 226, endPoint y: 213, distance: 88.0
click at [226, 213] on div "15 A physician does not need a patient's written authorization to send a copy o…" at bounding box center [207, 207] width 223 height 32
drag, startPoint x: 226, startPoint y: 213, endPoint x: 203, endPoint y: 206, distance: 24.1
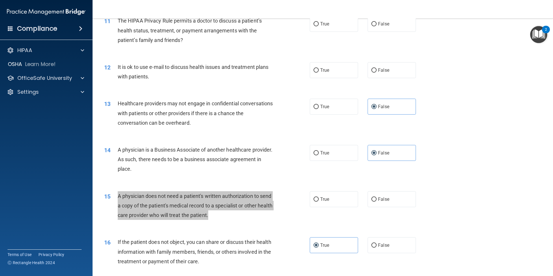
scroll to position [521, 0]
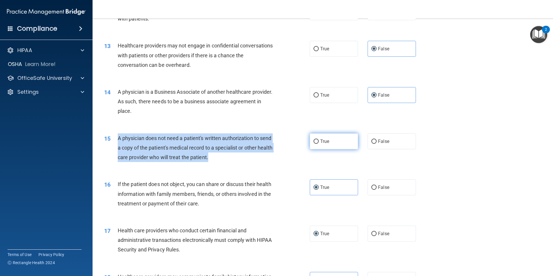
click at [322, 137] on label "True" at bounding box center [334, 141] width 48 height 16
click at [319, 140] on input "True" at bounding box center [316, 142] width 5 height 4
radio input "true"
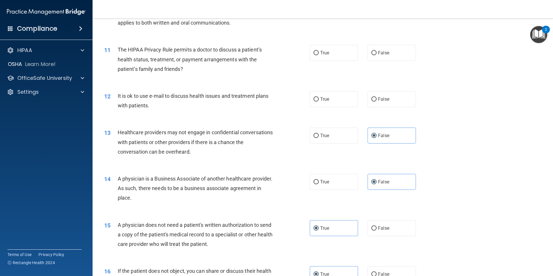
scroll to position [405, 0]
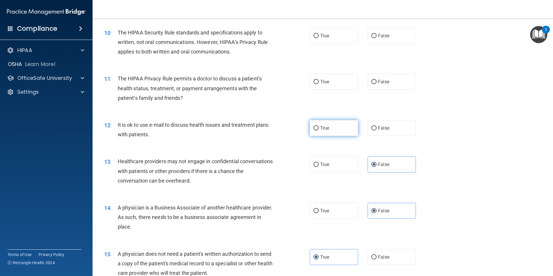
drag, startPoint x: 375, startPoint y: 131, endPoint x: 317, endPoint y: 135, distance: 58.3
click at [375, 131] on label "False" at bounding box center [392, 128] width 48 height 16
click at [375, 131] on input "False" at bounding box center [374, 128] width 5 height 4
radio input "true"
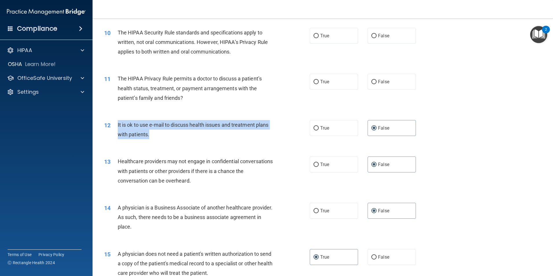
drag, startPoint x: 142, startPoint y: 134, endPoint x: 118, endPoint y: 125, distance: 25.7
click at [118, 125] on div "It is ok to use e-mail to discuss health issues and treatment plans with patien…" at bounding box center [198, 129] width 161 height 19
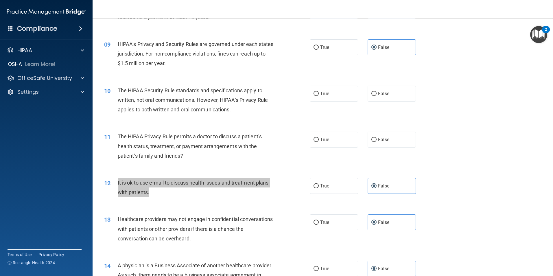
scroll to position [318, 0]
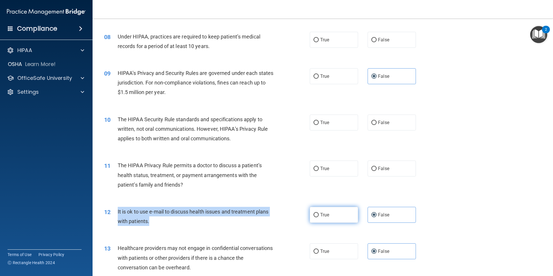
click at [330, 212] on label "True" at bounding box center [334, 215] width 48 height 16
click at [319, 213] on input "True" at bounding box center [316, 215] width 5 height 4
radio input "true"
radio input "false"
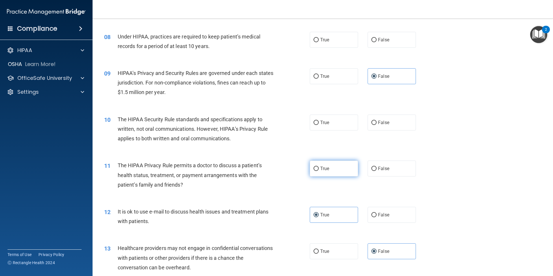
click at [334, 172] on label "True" at bounding box center [334, 169] width 48 height 16
click at [319, 171] on input "True" at bounding box center [316, 169] width 5 height 4
radio input "true"
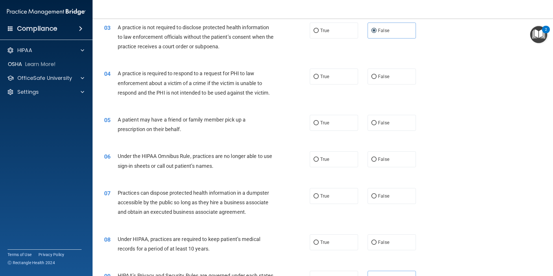
scroll to position [0, 0]
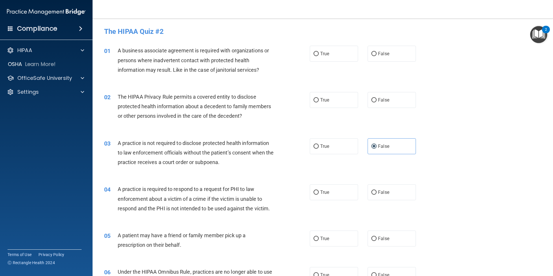
click at [372, 54] on input "False" at bounding box center [374, 54] width 5 height 4
radio input "true"
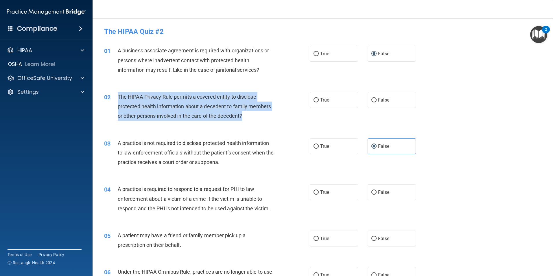
drag, startPoint x: 118, startPoint y: 96, endPoint x: 243, endPoint y: 117, distance: 126.3
click at [243, 117] on span "The HIPAA Privacy Rule permits a covered entity to disclose protected health in…" at bounding box center [194, 106] width 153 height 25
drag, startPoint x: 243, startPoint y: 117, endPoint x: 230, endPoint y: 106, distance: 16.9
click at [327, 104] on label "True" at bounding box center [334, 100] width 48 height 16
click at [319, 102] on input "True" at bounding box center [316, 100] width 5 height 4
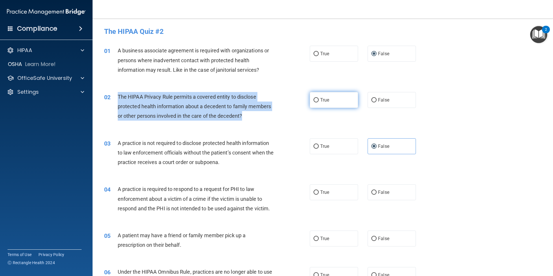
radio input "true"
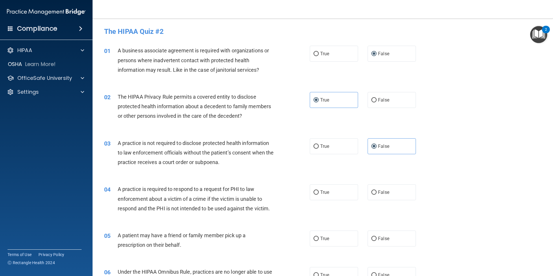
scroll to position [87, 0]
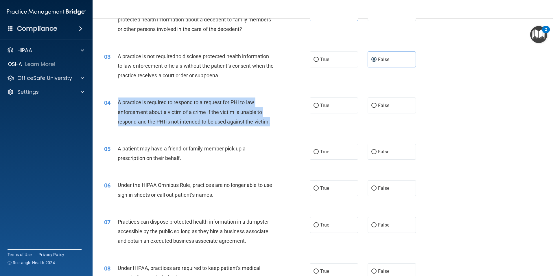
drag, startPoint x: 274, startPoint y: 122, endPoint x: 118, endPoint y: 104, distance: 156.2
click at [118, 104] on div "A practice is required to respond to a request for PHI to law enforcement about…" at bounding box center [198, 112] width 161 height 29
click at [321, 102] on label "True" at bounding box center [334, 106] width 48 height 16
click at [319, 104] on input "True" at bounding box center [316, 106] width 5 height 4
radio input "true"
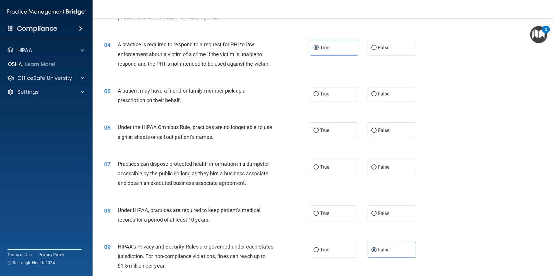
scroll to position [174, 0]
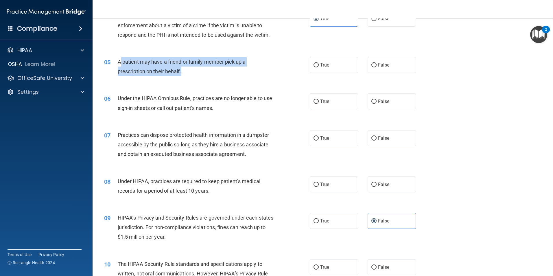
drag, startPoint x: 184, startPoint y: 72, endPoint x: 119, endPoint y: 62, distance: 65.3
click at [119, 62] on div "A patient may have a friend or family member pick up a prescription on their be…" at bounding box center [198, 66] width 161 height 19
click at [303, 62] on div "05 A patient may have a friend or family member pick up a prescription on their…" at bounding box center [207, 68] width 223 height 22
click at [314, 63] on input "True" at bounding box center [316, 65] width 5 height 4
radio input "true"
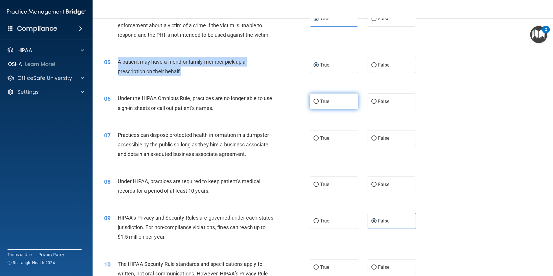
click at [320, 104] on label "True" at bounding box center [334, 101] width 48 height 16
click at [319, 104] on input "True" at bounding box center [316, 102] width 5 height 4
radio input "true"
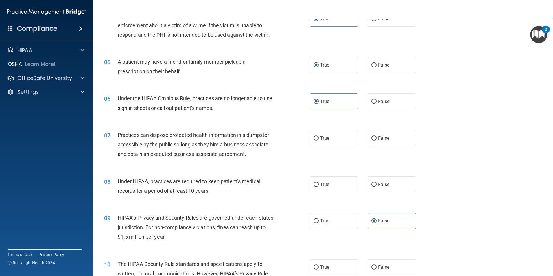
scroll to position [203, 0]
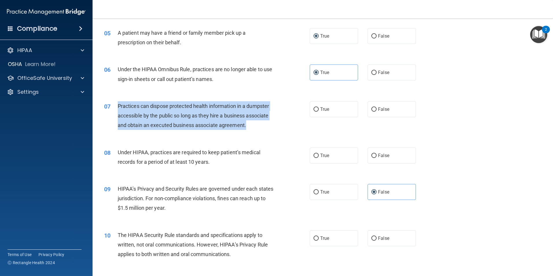
drag, startPoint x: 120, startPoint y: 106, endPoint x: 243, endPoint y: 126, distance: 124.6
click at [244, 126] on span "Practices can dispose protected health information in a dumpster accessible by …" at bounding box center [193, 115] width 151 height 25
drag, startPoint x: 243, startPoint y: 126, endPoint x: 237, endPoint y: 121, distance: 8.5
click at [374, 113] on label "False" at bounding box center [392, 109] width 48 height 16
click at [374, 112] on input "False" at bounding box center [374, 109] width 5 height 4
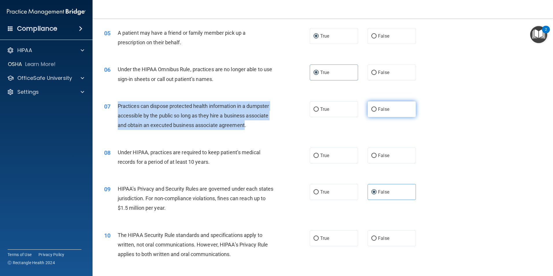
radio input "true"
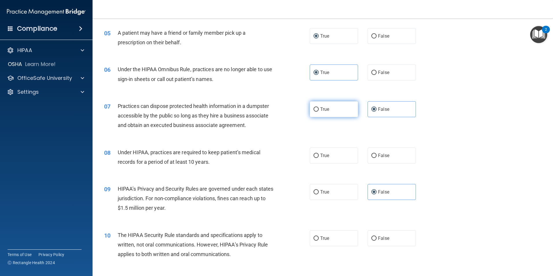
click at [339, 111] on label "True" at bounding box center [334, 109] width 48 height 16
click at [319, 111] on input "True" at bounding box center [316, 109] width 5 height 4
radio input "true"
radio input "false"
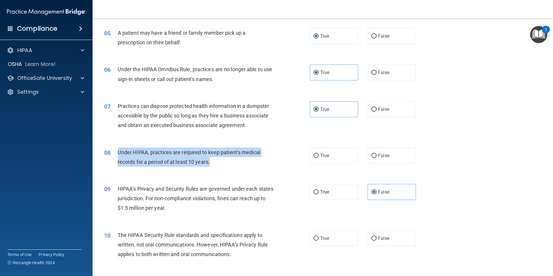
drag, startPoint x: 231, startPoint y: 159, endPoint x: 118, endPoint y: 151, distance: 112.9
click at [118, 151] on div "Under HIPAA, practices are required to keep patient’s medical records for a per…" at bounding box center [198, 157] width 161 height 19
drag, startPoint x: 394, startPoint y: 155, endPoint x: 390, endPoint y: 157, distance: 4.4
click at [394, 155] on label "False" at bounding box center [392, 156] width 48 height 16
click at [377, 155] on input "False" at bounding box center [374, 156] width 5 height 4
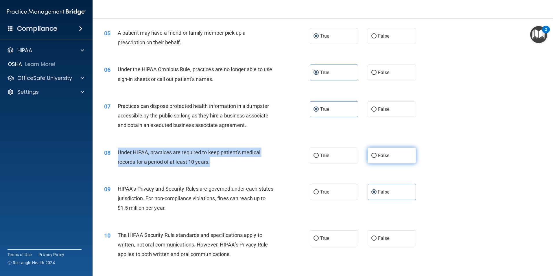
radio input "true"
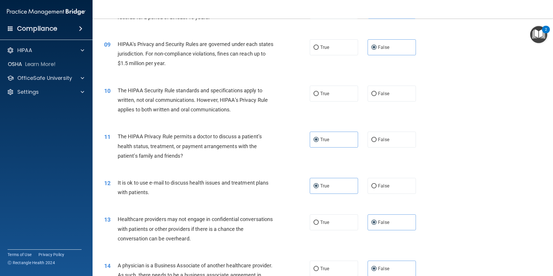
scroll to position [318, 0]
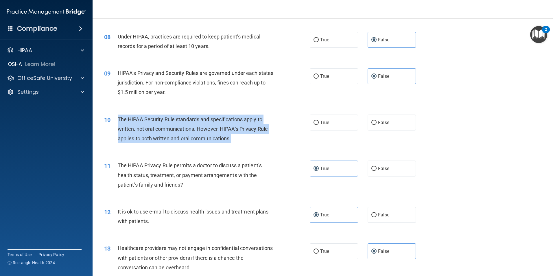
drag, startPoint x: 234, startPoint y: 139, endPoint x: 115, endPoint y: 115, distance: 121.9
click at [115, 115] on div "10 The HIPAA Security Rule standards and specifications apply to written, not o…" at bounding box center [207, 131] width 223 height 32
drag, startPoint x: 115, startPoint y: 115, endPoint x: 129, endPoint y: 120, distance: 15.2
click at [327, 125] on span "True" at bounding box center [324, 122] width 9 height 5
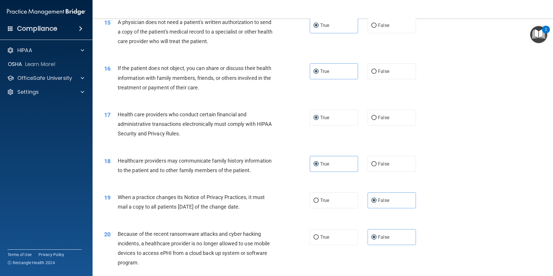
scroll to position [608, 0]
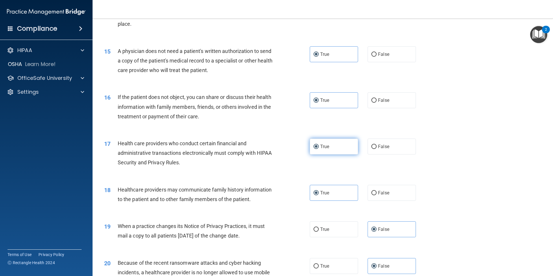
click at [337, 143] on label "True" at bounding box center [334, 147] width 48 height 16
click at [319, 145] on input "True" at bounding box center [316, 147] width 5 height 4
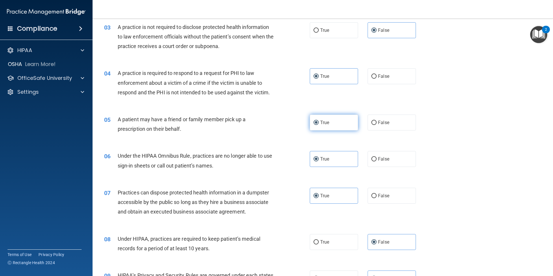
scroll to position [0, 0]
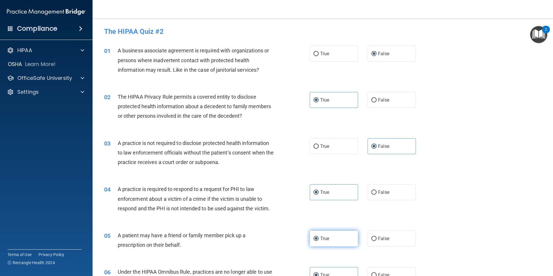
click at [331, 234] on label "True" at bounding box center [334, 239] width 48 height 16
click at [319, 237] on input "True" at bounding box center [316, 239] width 5 height 4
click at [378, 54] on span "False" at bounding box center [383, 53] width 11 height 5
click at [377, 54] on input "False" at bounding box center [374, 54] width 5 height 4
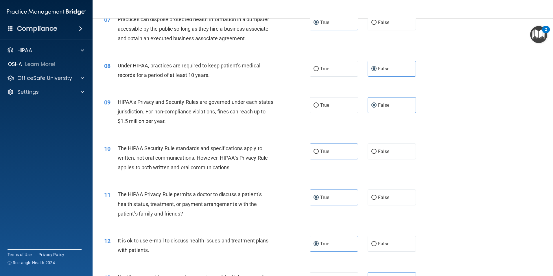
scroll to position [347, 0]
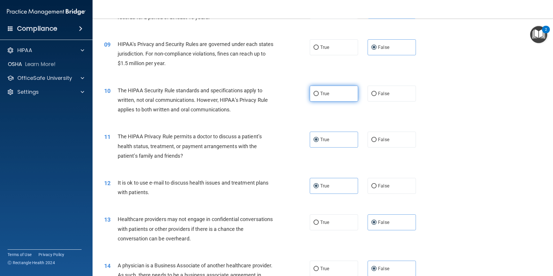
click at [323, 91] on span "True" at bounding box center [324, 93] width 9 height 5
click at [319, 92] on input "True" at bounding box center [316, 94] width 5 height 4
radio input "true"
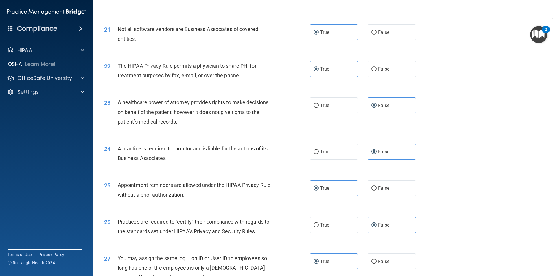
scroll to position [1071, 0]
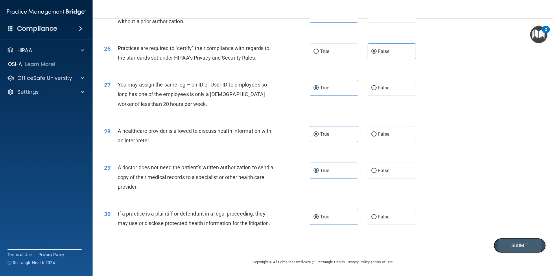
click at [506, 245] on button "Submit" at bounding box center [520, 245] width 52 height 15
click at [495, 250] on button "Submit" at bounding box center [520, 245] width 52 height 15
click at [506, 247] on button "Submit" at bounding box center [520, 245] width 52 height 15
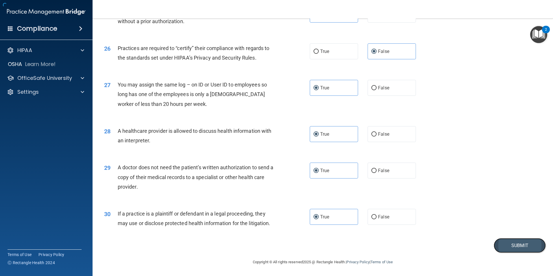
click at [506, 247] on button "Submit" at bounding box center [520, 245] width 52 height 15
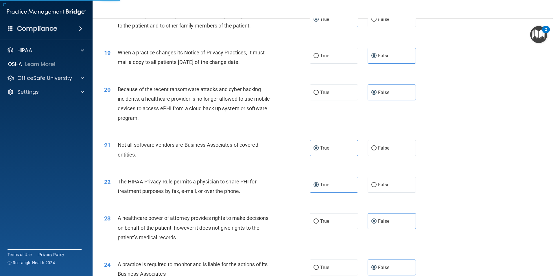
scroll to position [753, 0]
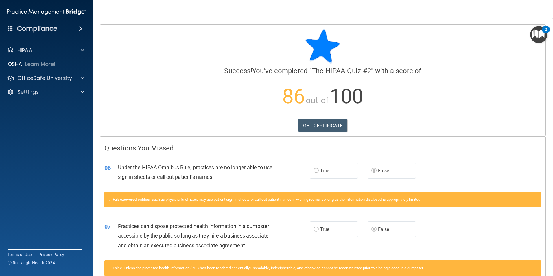
click at [417, 109] on p "86 out of 100" at bounding box center [322, 96] width 437 height 37
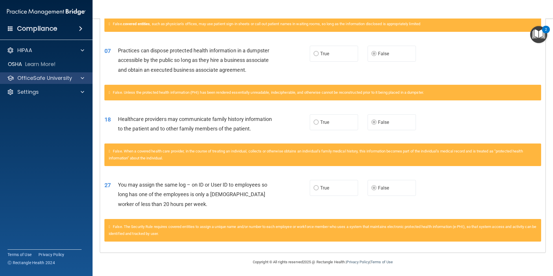
click at [48, 82] on div "OfficeSafe University" at bounding box center [46, 78] width 93 height 12
click at [39, 80] on p "OfficeSafe University" at bounding box center [44, 78] width 55 height 7
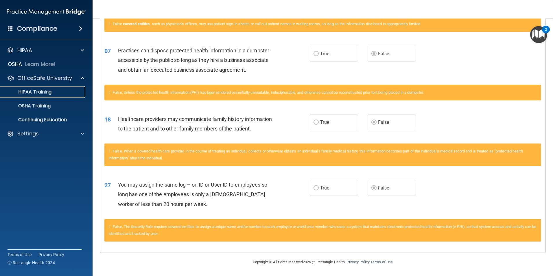
click at [42, 92] on p "HIPAA Training" at bounding box center [28, 92] width 48 height 6
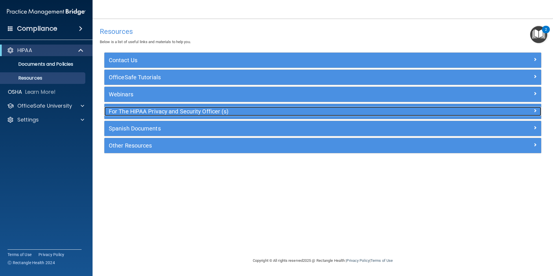
click at [134, 115] on div "For The HIPAA Privacy and Security Officer (s)" at bounding box center [268, 111] width 328 height 9
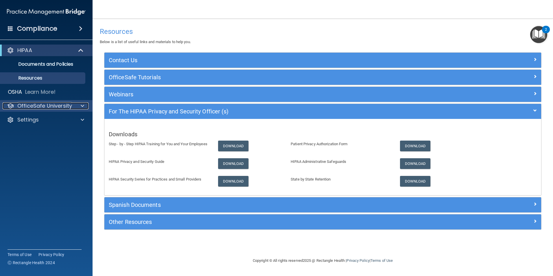
click at [42, 104] on p "OfficeSafe University" at bounding box center [44, 105] width 55 height 7
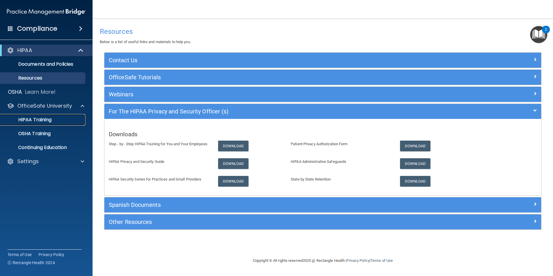
click at [47, 121] on p "HIPAA Training" at bounding box center [28, 120] width 48 height 6
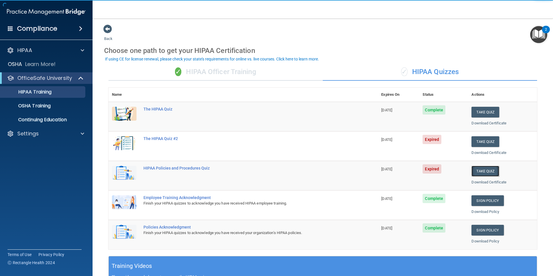
click at [490, 170] on button "Take Quiz" at bounding box center [486, 171] width 28 height 11
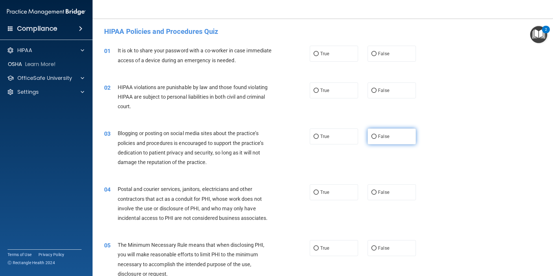
click at [398, 136] on label "False" at bounding box center [392, 137] width 48 height 16
click at [377, 136] on input "False" at bounding box center [374, 137] width 5 height 4
radio input "true"
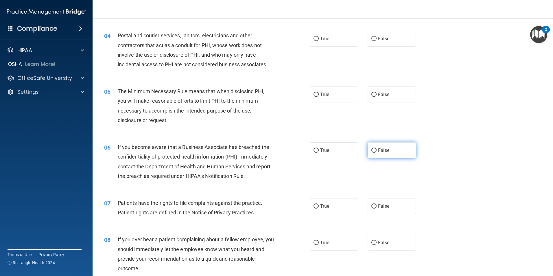
click at [384, 152] on span "False" at bounding box center [383, 150] width 11 height 5
click at [377, 152] on input "False" at bounding box center [374, 150] width 5 height 4
radio input "true"
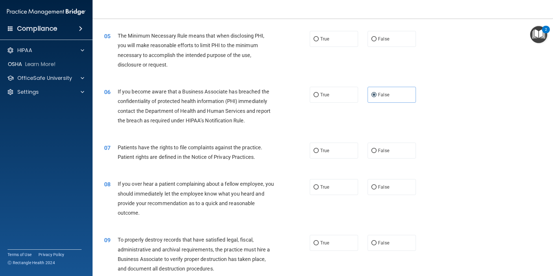
scroll to position [267, 0]
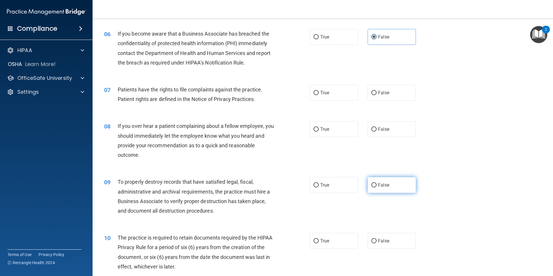
click at [372, 184] on input "False" at bounding box center [374, 185] width 5 height 4
radio input "true"
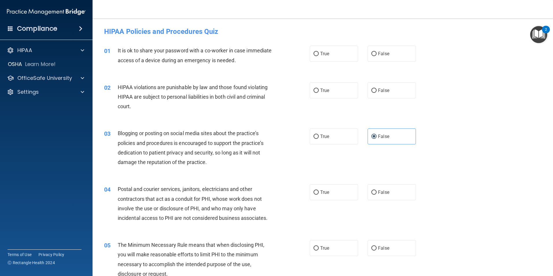
scroll to position [450, 0]
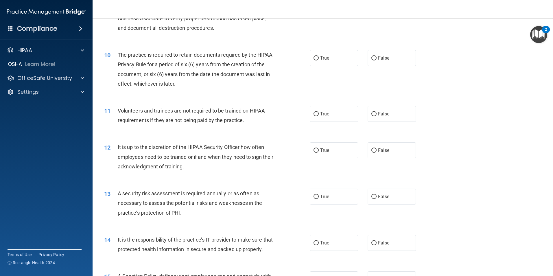
drag, startPoint x: 368, startPoint y: 148, endPoint x: 356, endPoint y: 152, distance: 13.1
click at [368, 148] on label "False" at bounding box center [392, 150] width 48 height 16
click at [372, 148] on input "False" at bounding box center [374, 150] width 5 height 4
radio input "true"
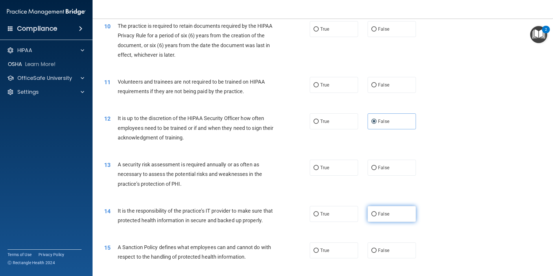
click at [372, 212] on input "False" at bounding box center [374, 214] width 5 height 4
radio input "true"
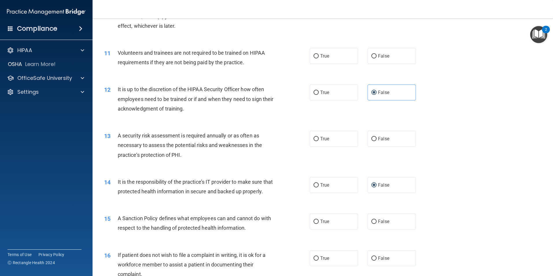
scroll to position [537, 0]
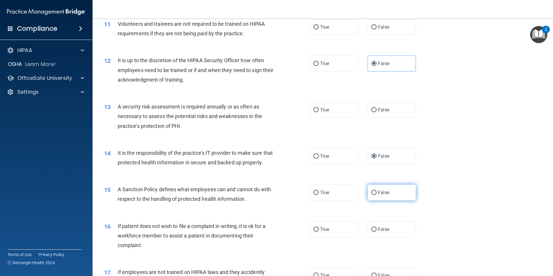
click at [373, 195] on input "False" at bounding box center [374, 193] width 5 height 4
radio input "true"
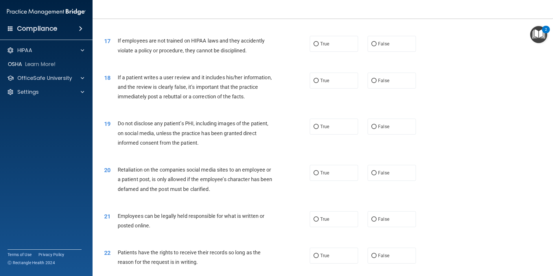
scroll to position [797, 0]
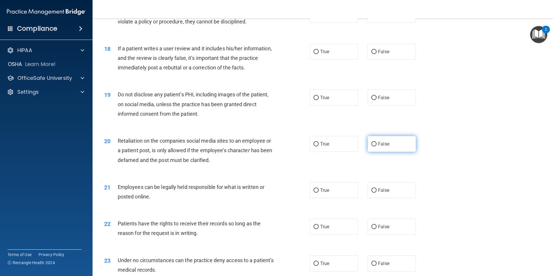
click at [386, 147] on span "False" at bounding box center [383, 143] width 11 height 5
click at [377, 146] on input "False" at bounding box center [374, 144] width 5 height 4
radio input "true"
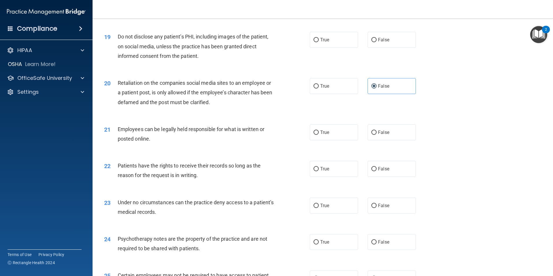
scroll to position [913, 0]
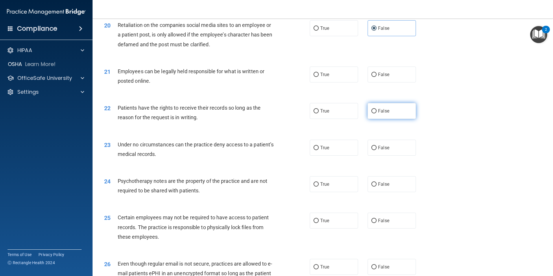
click at [379, 114] on span "False" at bounding box center [383, 110] width 11 height 5
click at [377, 113] on input "False" at bounding box center [374, 111] width 5 height 4
radio input "true"
click at [374, 150] on input "False" at bounding box center [374, 148] width 5 height 4
radio input "true"
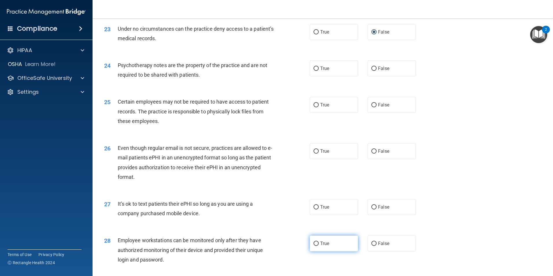
scroll to position [1116, 0]
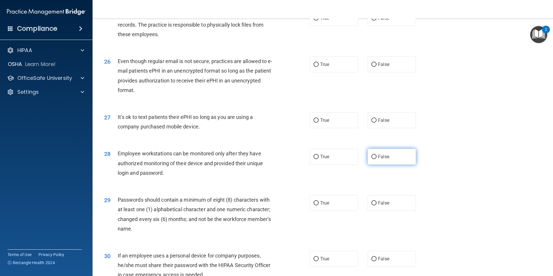
click at [373, 159] on input "False" at bounding box center [374, 157] width 5 height 4
radio input "true"
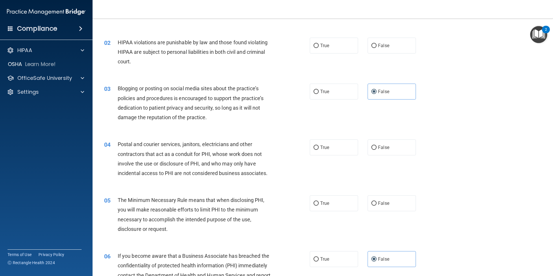
scroll to position [0, 0]
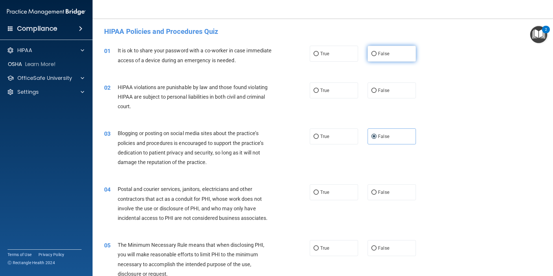
click at [388, 54] on label "False" at bounding box center [392, 54] width 48 height 16
click at [377, 54] on input "False" at bounding box center [374, 54] width 5 height 4
radio input "true"
click at [382, 91] on span "False" at bounding box center [383, 90] width 11 height 5
click at [377, 91] on input "False" at bounding box center [374, 91] width 5 height 4
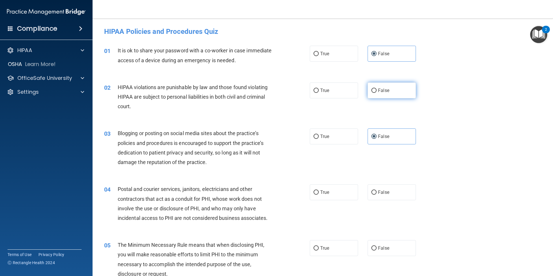
radio input "true"
click at [335, 93] on label "True" at bounding box center [334, 90] width 48 height 16
click at [319, 93] on input "True" at bounding box center [316, 91] width 5 height 4
radio input "true"
radio input "false"
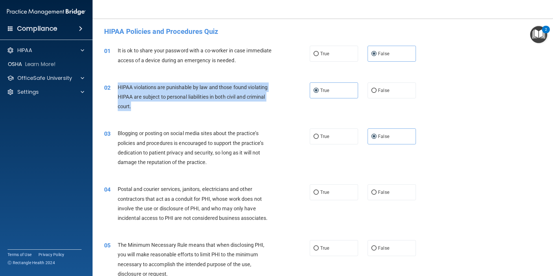
drag, startPoint x: 132, startPoint y: 107, endPoint x: 114, endPoint y: 86, distance: 27.7
click at [114, 86] on div "02 HIPAA violations are punishable by law and those found violating HIPAA are s…" at bounding box center [207, 98] width 223 height 32
copy div "HIPAA violations are punishable by law and those found violating HIPAA are subj…"
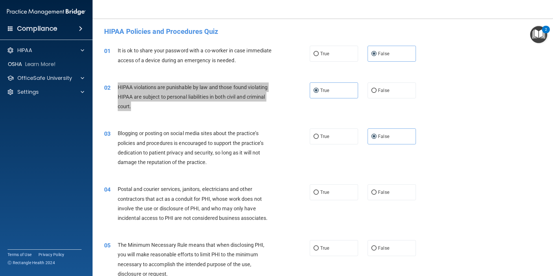
scroll to position [87, 0]
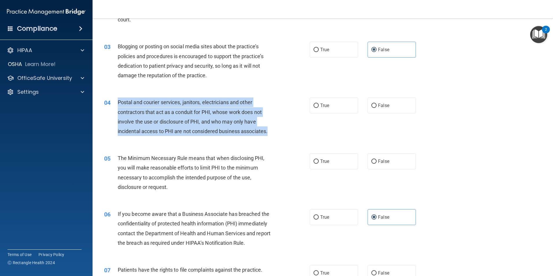
drag, startPoint x: 121, startPoint y: 102, endPoint x: 270, endPoint y: 132, distance: 151.4
click at [270, 132] on div "04 Postal and courier services, janitors, electricians and other contractors th…" at bounding box center [207, 118] width 223 height 41
copy div "Postal and courier services, janitors, electricians and other contractors that …"
drag, startPoint x: 327, startPoint y: 108, endPoint x: 318, endPoint y: 121, distance: 16.5
click at [327, 108] on span "True" at bounding box center [324, 105] width 9 height 5
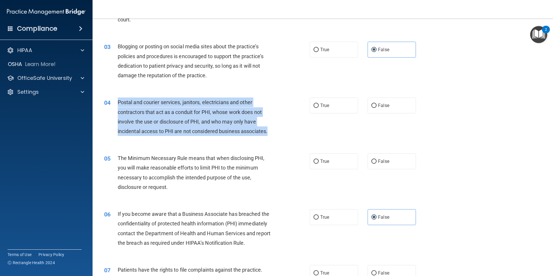
click at [319, 108] on input "True" at bounding box center [316, 106] width 5 height 4
radio input "true"
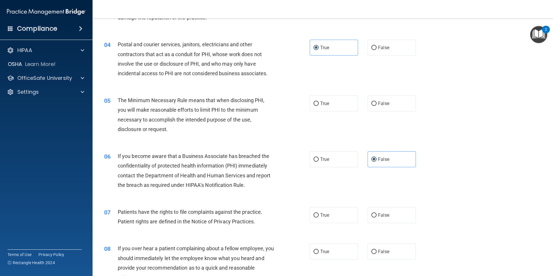
scroll to position [174, 0]
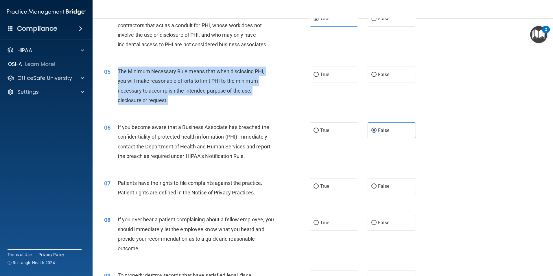
drag, startPoint x: 132, startPoint y: 72, endPoint x: 174, endPoint y: 98, distance: 49.2
click at [174, 98] on div "The Minimum Necessary Rule means that when disclosing PHI, you will make reason…" at bounding box center [198, 86] width 161 height 38
copy span "The Minimum Necessary Rule means that when disclosing PHI, you will make reason…"
click at [349, 73] on label "True" at bounding box center [334, 75] width 48 height 16
click at [319, 73] on input "True" at bounding box center [316, 75] width 5 height 4
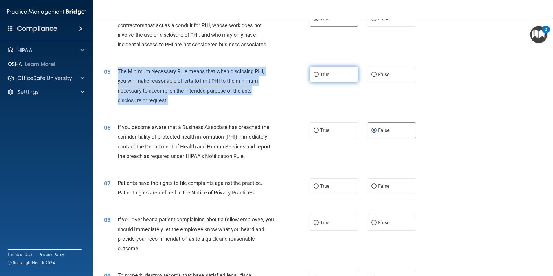
radio input "true"
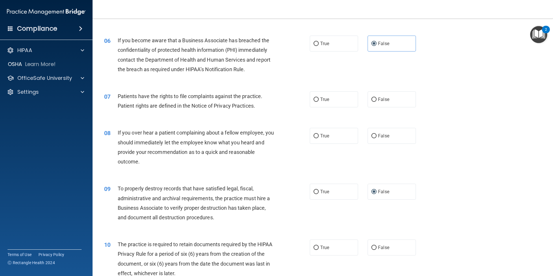
scroll to position [289, 0]
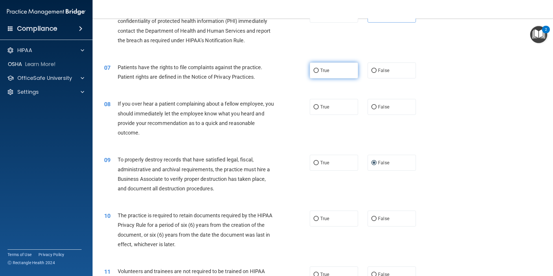
click at [317, 71] on label "True" at bounding box center [334, 71] width 48 height 16
click at [317, 71] on input "True" at bounding box center [316, 71] width 5 height 4
radio input "true"
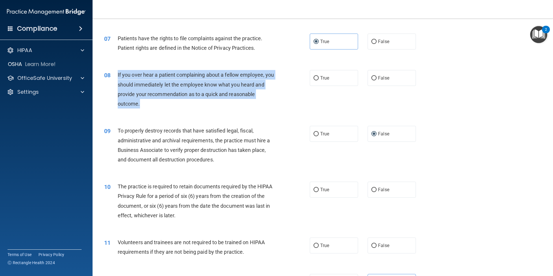
drag, startPoint x: 141, startPoint y: 103, endPoint x: 116, endPoint y: 75, distance: 37.3
click at [116, 75] on div "08 If you over hear a patient complaining about a fellow employee, you should i…" at bounding box center [207, 90] width 223 height 41
copy div "If you over hear a patient complaining about a fellow employee, you should imme…"
click at [384, 81] on label "False" at bounding box center [392, 78] width 48 height 16
click at [377, 80] on input "False" at bounding box center [374, 78] width 5 height 4
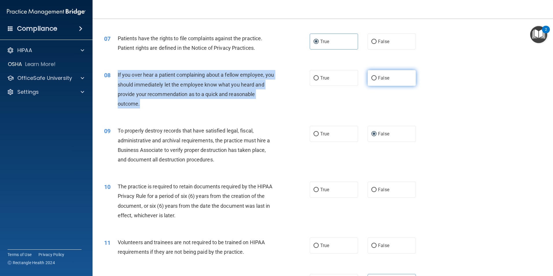
radio input "true"
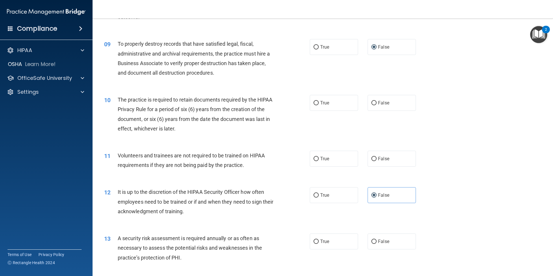
scroll to position [434, 0]
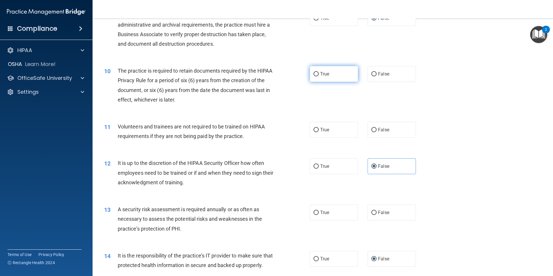
click at [321, 73] on span "True" at bounding box center [324, 73] width 9 height 5
click at [319, 73] on input "True" at bounding box center [316, 74] width 5 height 4
radio input "true"
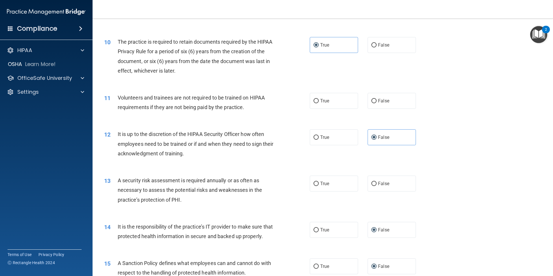
scroll to position [492, 0]
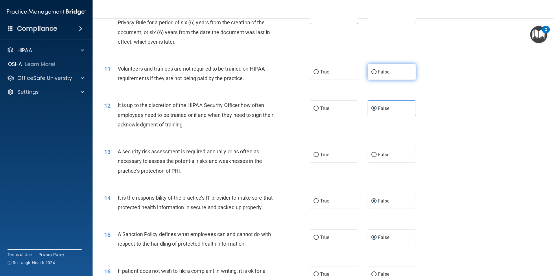
click at [368, 74] on label "False" at bounding box center [392, 72] width 48 height 16
click at [372, 74] on input "False" at bounding box center [374, 72] width 5 height 4
radio input "true"
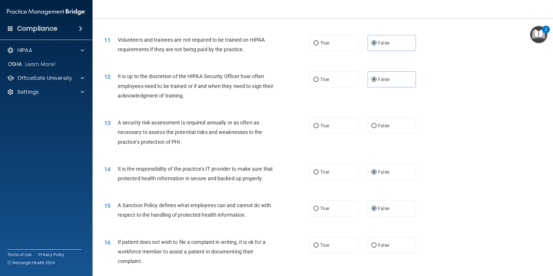
scroll to position [550, 0]
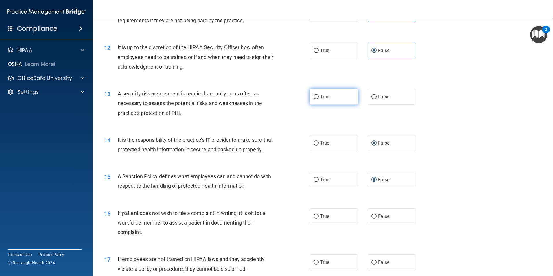
drag, startPoint x: 325, startPoint y: 95, endPoint x: 322, endPoint y: 98, distance: 4.7
click at [325, 94] on span "True" at bounding box center [324, 96] width 9 height 5
click at [319, 95] on input "True" at bounding box center [316, 97] width 5 height 4
radio input "true"
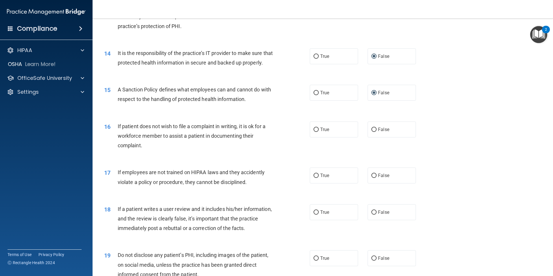
scroll to position [666, 0]
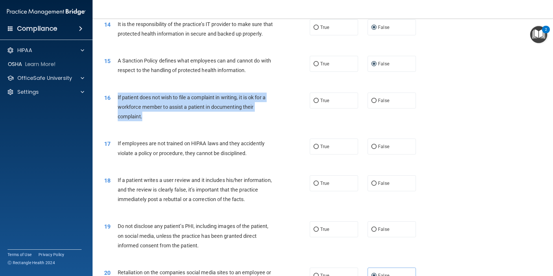
drag, startPoint x: 143, startPoint y: 126, endPoint x: 112, endPoint y: 109, distance: 35.7
click at [112, 109] on div "16 If patient does not wish to file a complaint in writing, it is ok for a work…" at bounding box center [207, 109] width 223 height 32
copy div "If patient does not wish to file a complaint in writing, it is ok for a workfor…"
click at [340, 108] on label "True" at bounding box center [334, 101] width 48 height 16
click at [319, 103] on input "True" at bounding box center [316, 101] width 5 height 4
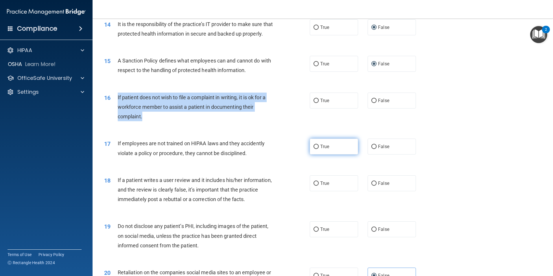
radio input "true"
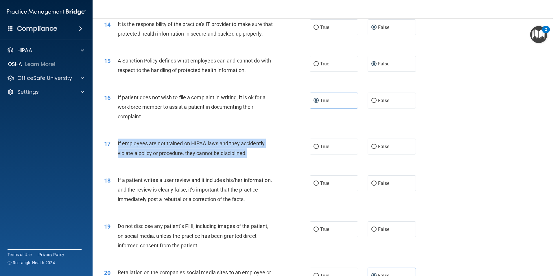
drag, startPoint x: 249, startPoint y: 164, endPoint x: 114, endPoint y: 149, distance: 135.6
click at [114, 149] on div "17 If employees are not trained on HIPAA laws and they accidently violate a pol…" at bounding box center [207, 150] width 223 height 22
copy div "If employees are not trained on HIPAA laws and they accidently violate a policy…"
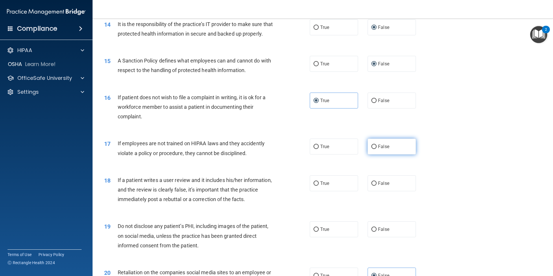
click at [397, 155] on label "False" at bounding box center [392, 147] width 48 height 16
click at [377, 149] on input "False" at bounding box center [374, 147] width 5 height 4
radio input "true"
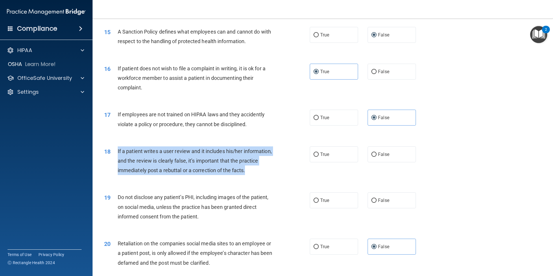
drag, startPoint x: 268, startPoint y: 179, endPoint x: 117, endPoint y: 162, distance: 152.1
click at [117, 162] on div "18 If a patient writes a user review and it includes his/her information, and t…" at bounding box center [207, 162] width 223 height 32
copy div "If a patient writes a user review and it includes his/her information, and the …"
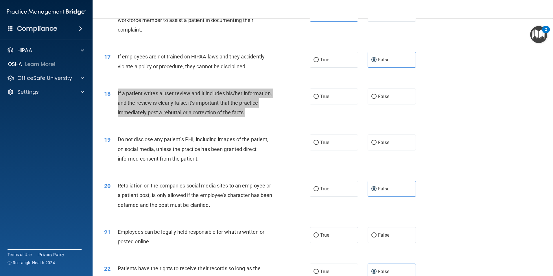
scroll to position [782, 0]
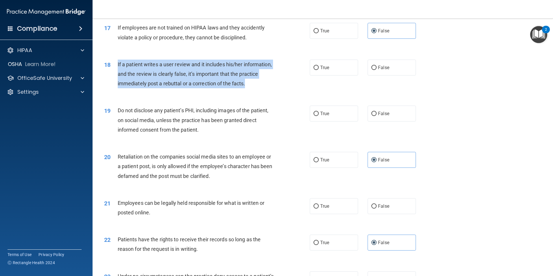
drag, startPoint x: 162, startPoint y: 74, endPoint x: 158, endPoint y: 74, distance: 3.5
click at [162, 74] on span "If a patient writes a user review and it includes his/her information, and the …" at bounding box center [195, 73] width 154 height 25
drag, startPoint x: 114, startPoint y: 73, endPoint x: 263, endPoint y: 97, distance: 150.8
click at [263, 91] on div "18 If a patient writes a user review and it includes his/her information, and t…" at bounding box center [207, 76] width 223 height 32
drag, startPoint x: 180, startPoint y: 93, endPoint x: 165, endPoint y: 91, distance: 15.4
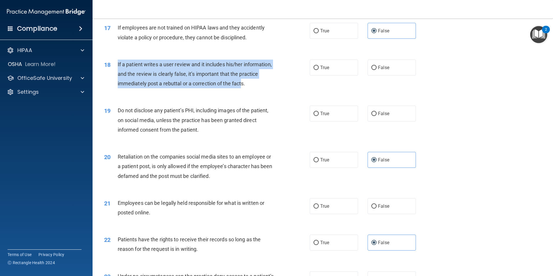
click at [180, 87] on span "If a patient writes a user review and it includes his/her information, and the …" at bounding box center [195, 73] width 154 height 25
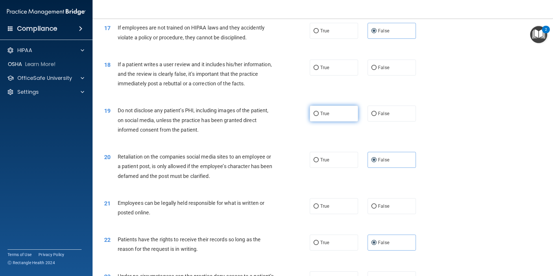
click at [316, 116] on input "True" at bounding box center [316, 114] width 5 height 4
radio input "true"
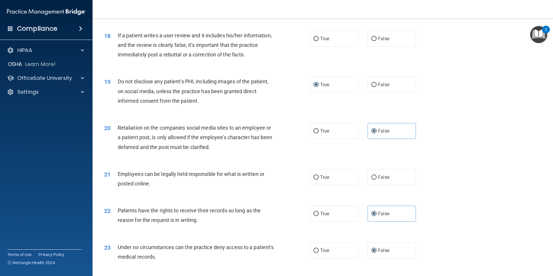
scroll to position [839, 0]
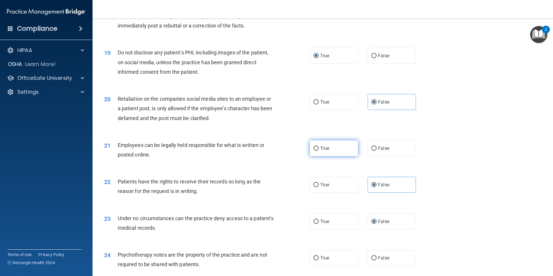
click at [333, 156] on label "True" at bounding box center [334, 148] width 48 height 16
click at [319, 151] on input "True" at bounding box center [316, 148] width 5 height 4
radio input "true"
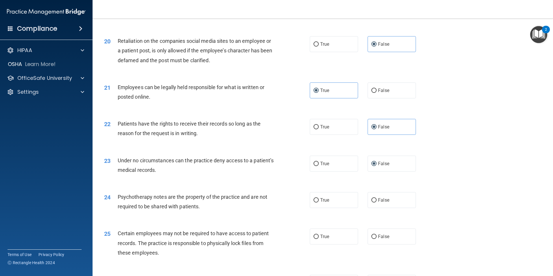
scroll to position [984, 0]
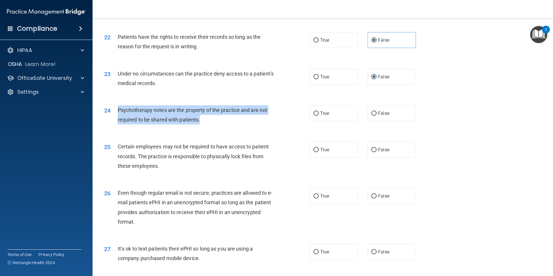
drag, startPoint x: 203, startPoint y: 130, endPoint x: 117, endPoint y: 116, distance: 87.1
click at [117, 116] on div "24 Psychotherapy notes are the property of the practice and are not required to…" at bounding box center [207, 116] width 223 height 22
copy div "Psychotherapy notes are the property of the practice and are not required to be…"
click at [324, 116] on span "True" at bounding box center [324, 113] width 9 height 5
click at [319, 116] on input "True" at bounding box center [316, 113] width 5 height 4
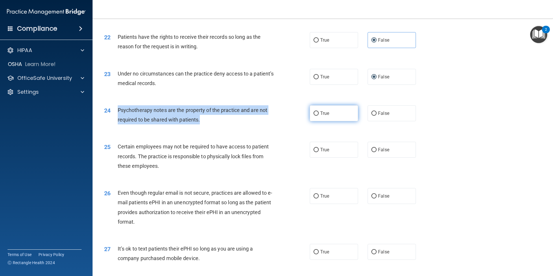
radio input "true"
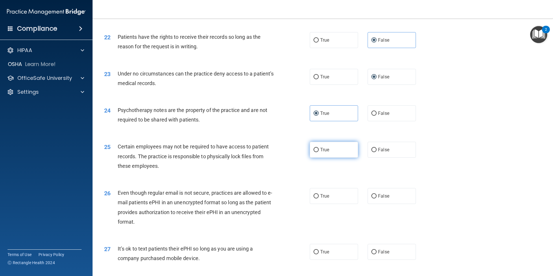
click at [324, 153] on span "True" at bounding box center [324, 149] width 9 height 5
click at [319, 152] on input "True" at bounding box center [316, 150] width 5 height 4
radio input "true"
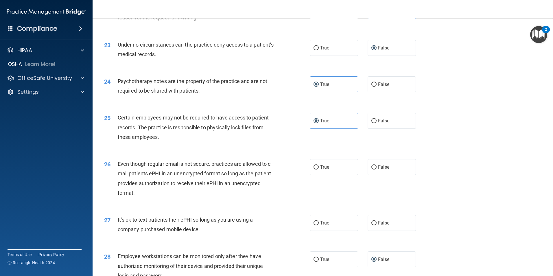
scroll to position [1071, 0]
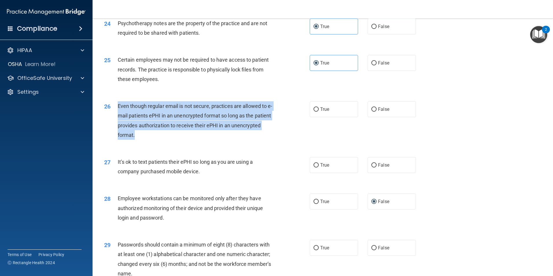
drag, startPoint x: 148, startPoint y: 139, endPoint x: 117, endPoint y: 119, distance: 37.5
click at [117, 119] on div "26 Even though regular email is not secure, practices are allowed to e-mail pat…" at bounding box center [207, 121] width 223 height 41
copy div "Even though regular email is not secure, practices are allowed to e-mail patien…"
drag, startPoint x: 313, startPoint y: 119, endPoint x: 310, endPoint y: 132, distance: 12.9
click at [314, 112] on input "True" at bounding box center [316, 109] width 5 height 4
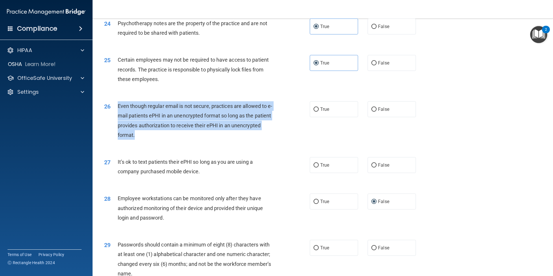
radio input "true"
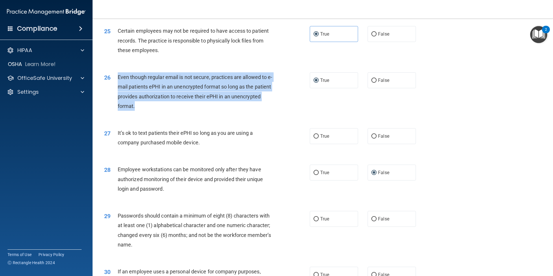
drag, startPoint x: 206, startPoint y: 151, endPoint x: 117, endPoint y: 142, distance: 89.3
click at [117, 142] on div "27 It’s ok to text patients their ePHI so long as you are using a company purch…" at bounding box center [207, 139] width 223 height 22
copy div "It’s ok to text patients their ePHI so long as you are using a company purchase…"
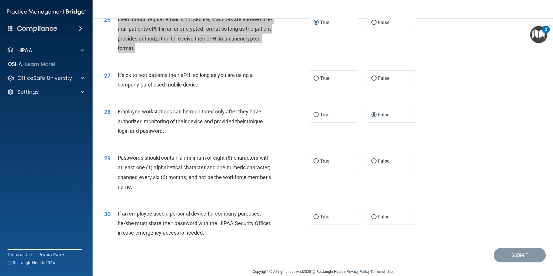
scroll to position [1177, 0]
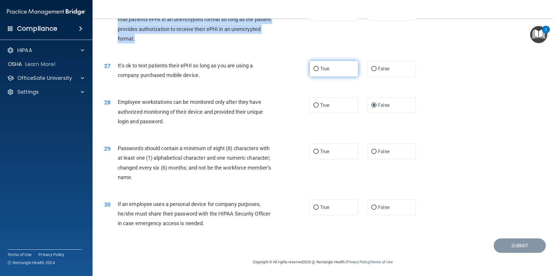
click at [322, 72] on label "True" at bounding box center [334, 69] width 48 height 16
click at [319, 71] on input "True" at bounding box center [316, 69] width 5 height 4
radio input "true"
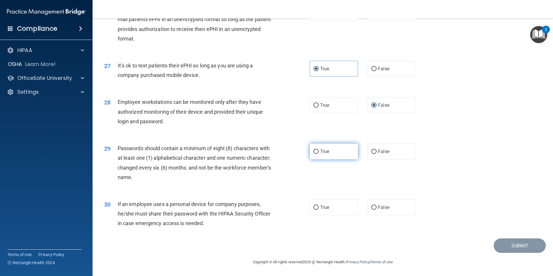
click at [334, 157] on label "True" at bounding box center [334, 152] width 48 height 16
click at [319, 154] on input "True" at bounding box center [316, 152] width 5 height 4
radio input "true"
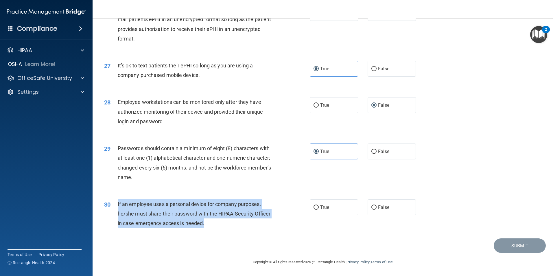
drag, startPoint x: 200, startPoint y: 224, endPoint x: 118, endPoint y: 202, distance: 84.7
click at [118, 202] on div "If an employee uses a personal device for company purposes, he/she must share t…" at bounding box center [198, 213] width 161 height 29
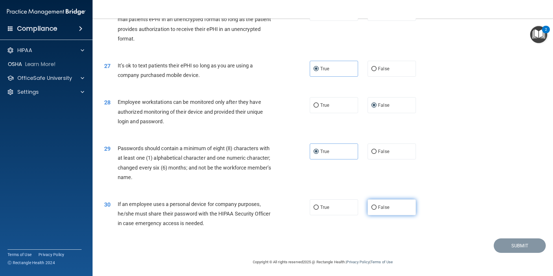
click at [378, 207] on span "False" at bounding box center [383, 207] width 11 height 5
click at [377, 207] on input "False" at bounding box center [374, 208] width 5 height 4
radio input "true"
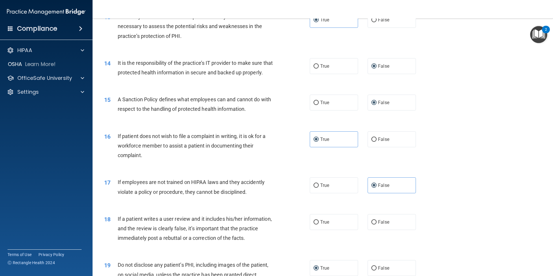
scroll to position [656, 0]
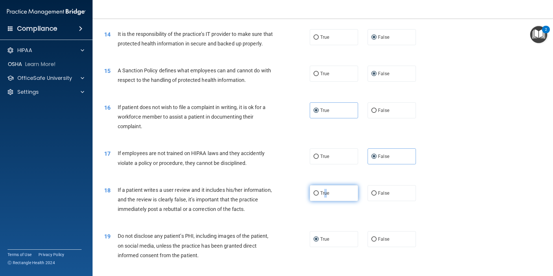
drag, startPoint x: 324, startPoint y: 201, endPoint x: 315, endPoint y: 206, distance: 10.4
click at [324, 196] on span "True" at bounding box center [324, 192] width 9 height 5
click at [319, 196] on input "True" at bounding box center [316, 193] width 5 height 4
radio input "true"
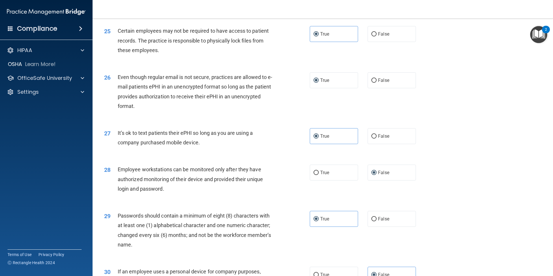
scroll to position [1177, 0]
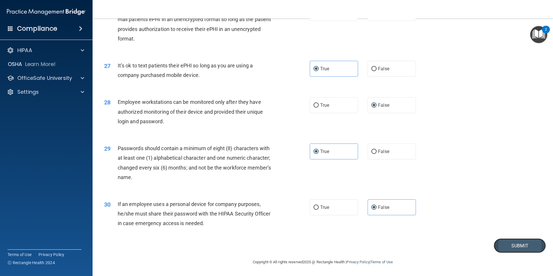
click at [509, 243] on button "Submit" at bounding box center [520, 246] width 52 height 15
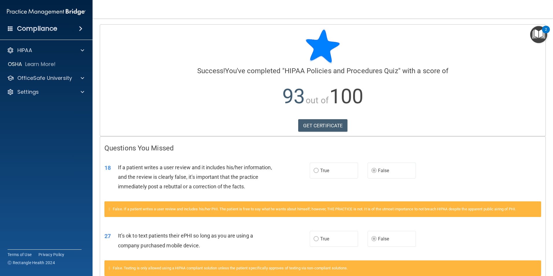
scroll to position [34, 0]
